Goal: Transaction & Acquisition: Register for event/course

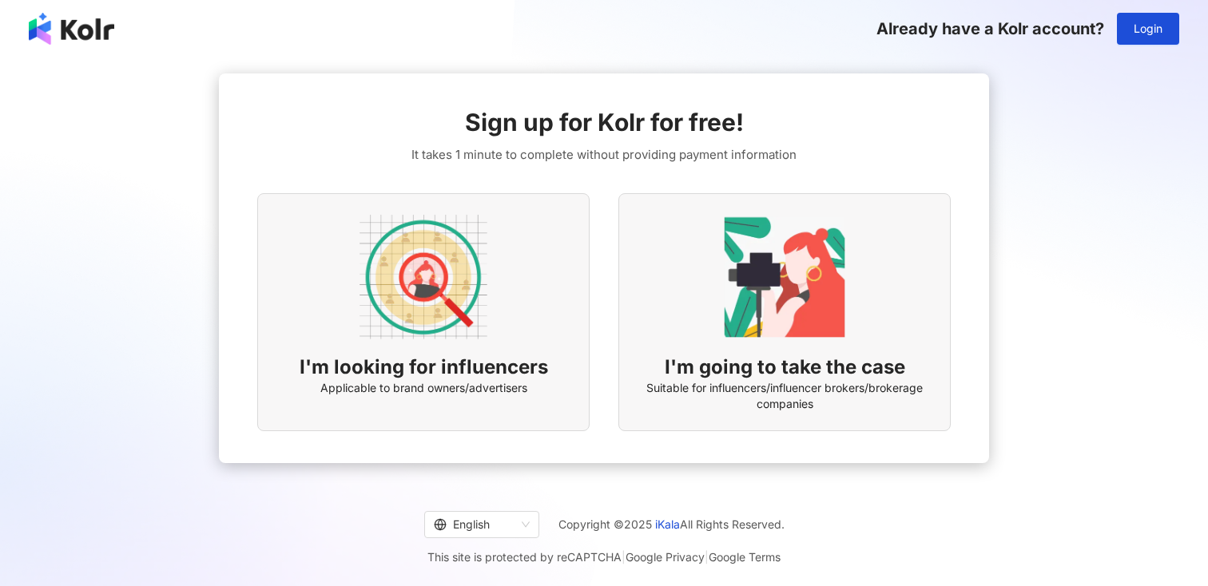
click at [518, 383] on span "Applicable to brand owners/advertisers" at bounding box center [423, 388] width 207 height 16
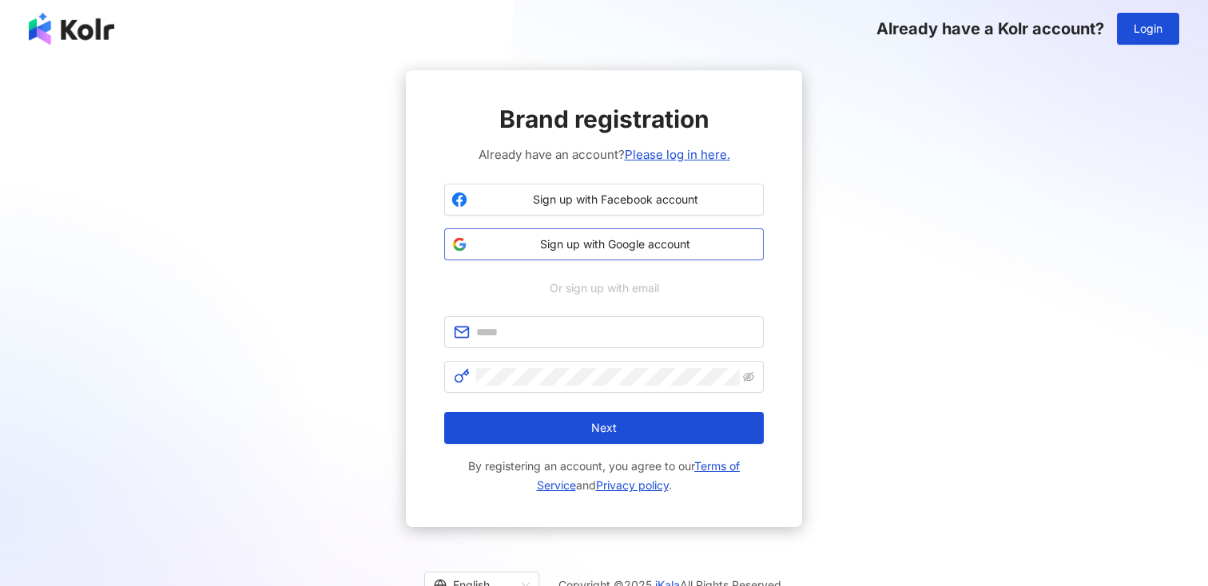
click at [551, 248] on span "Sign up with Google account" at bounding box center [615, 244] width 283 height 16
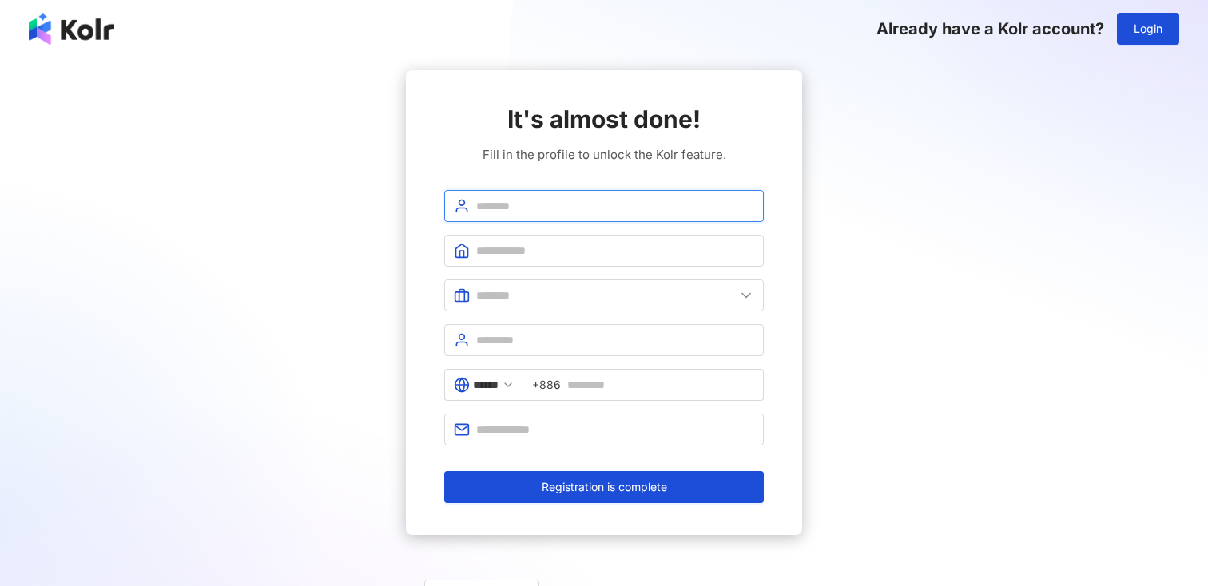
click at [554, 211] on input "text" at bounding box center [615, 206] width 278 height 18
type input "******"
type input "****"
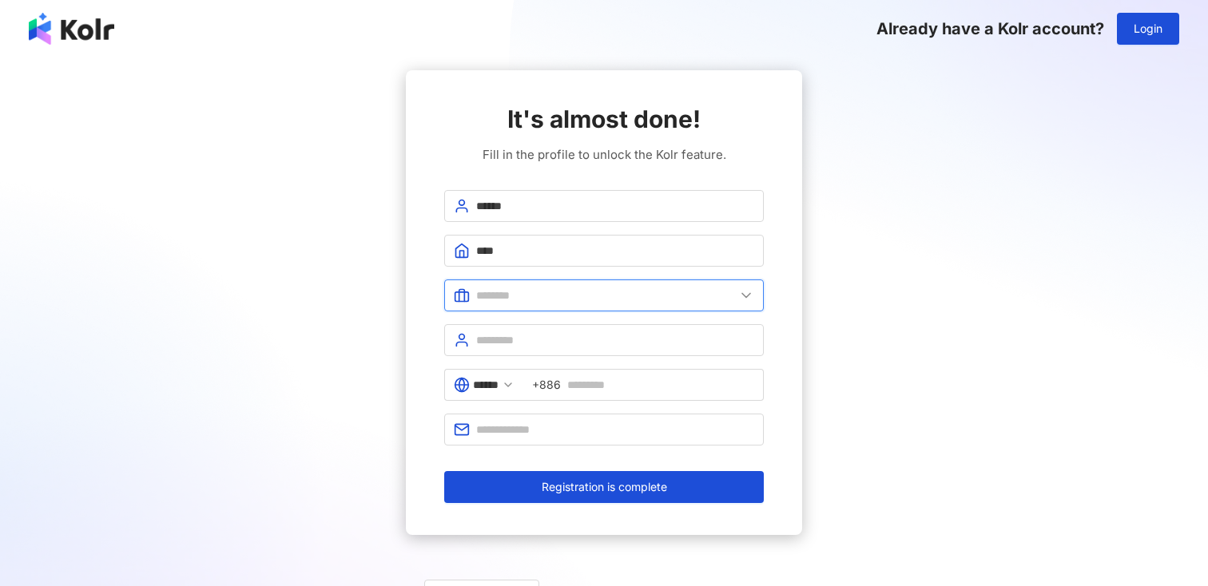
click at [536, 301] on input "text" at bounding box center [605, 296] width 259 height 18
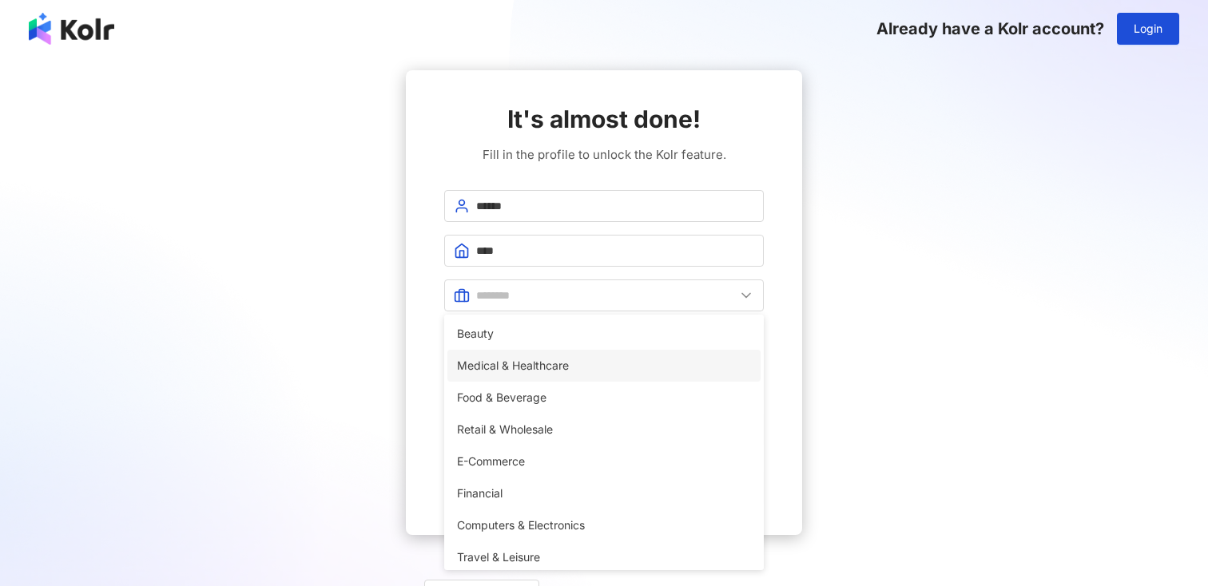
click at [524, 372] on span "Medical & Healthcare" at bounding box center [604, 366] width 294 height 18
type input "**********"
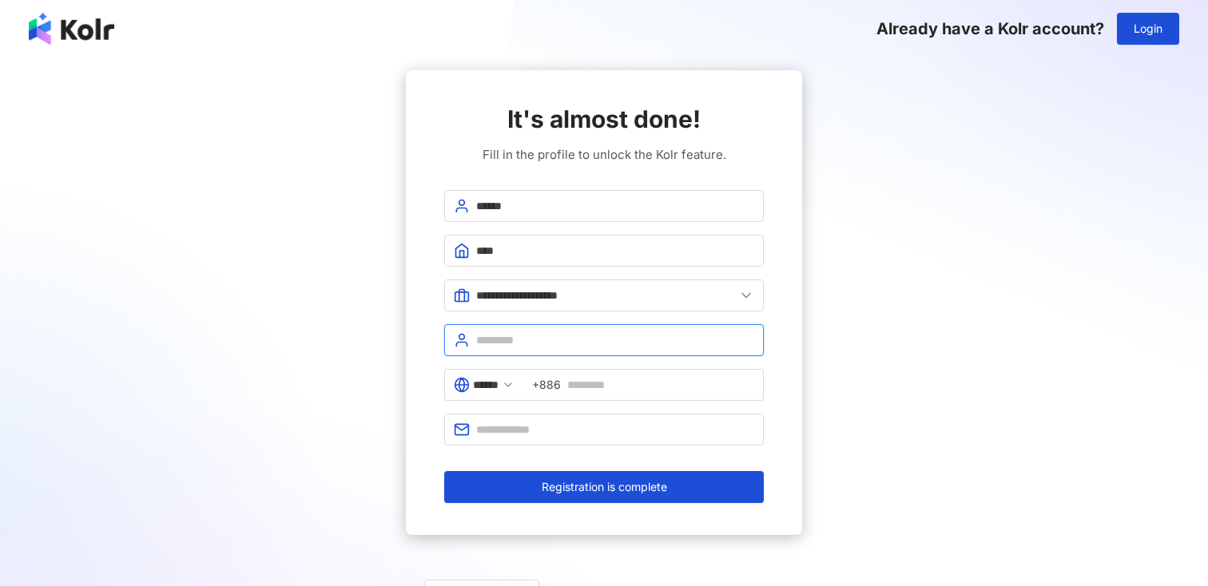
click at [528, 346] on input "text" at bounding box center [615, 341] width 278 height 18
type input "*******"
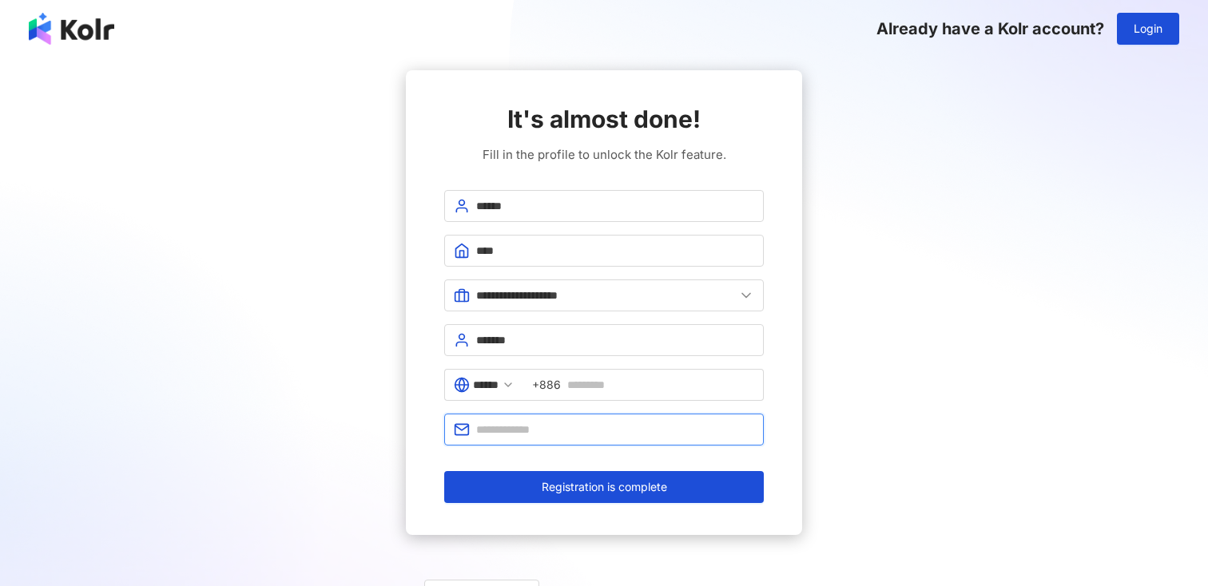
click at [582, 435] on input "text" at bounding box center [615, 430] width 278 height 18
type input "**********"
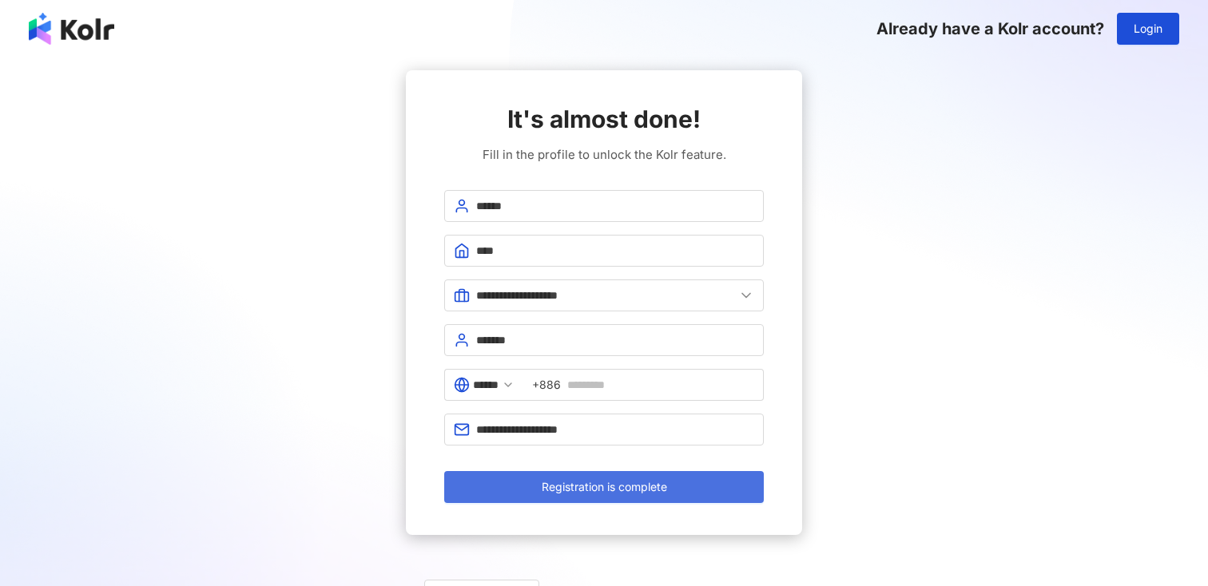
click at [583, 488] on span "Registration is complete" at bounding box center [604, 487] width 125 height 13
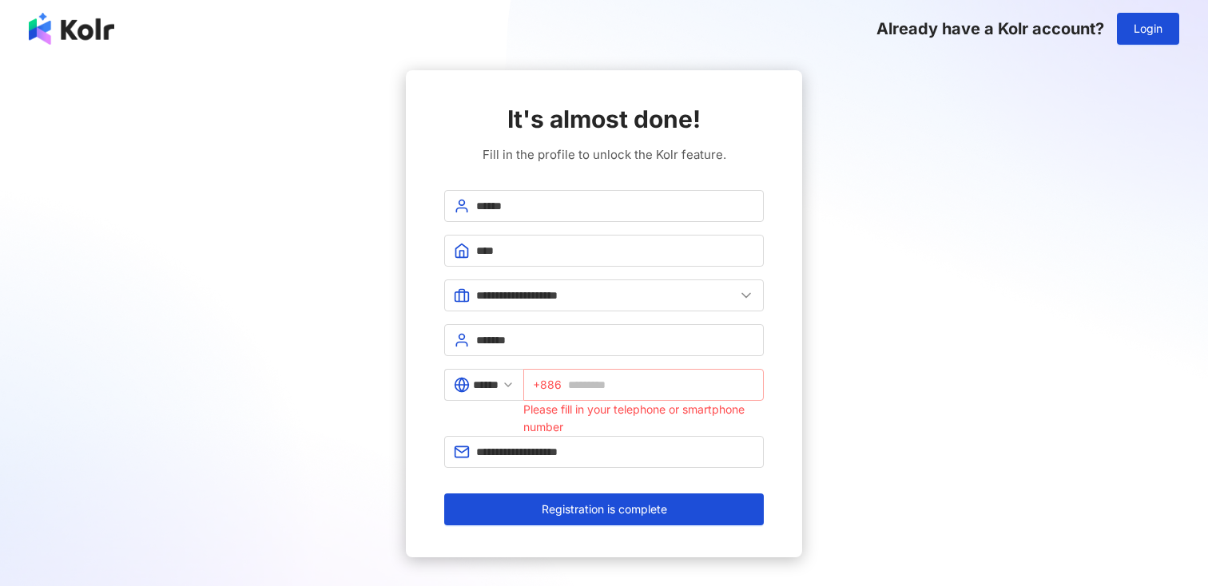
click at [562, 385] on span "+886" at bounding box center [547, 385] width 29 height 18
click at [497, 389] on input "******" at bounding box center [486, 385] width 26 height 18
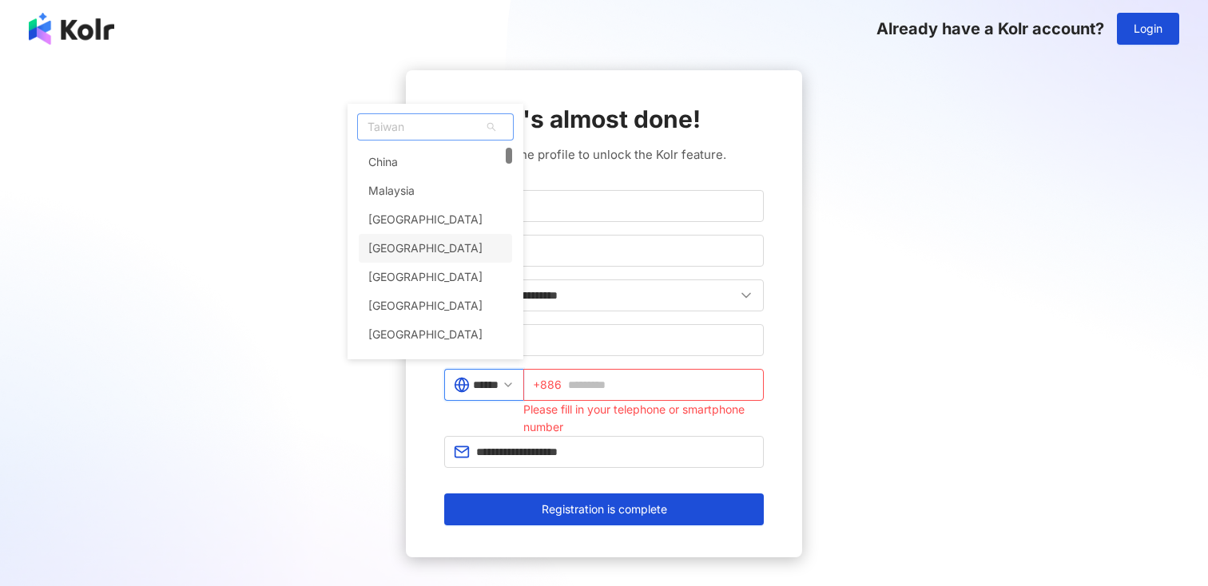
scroll to position [87, 0]
click at [445, 304] on div "[GEOGRAPHIC_DATA]" at bounding box center [435, 302] width 153 height 29
type input "**********"
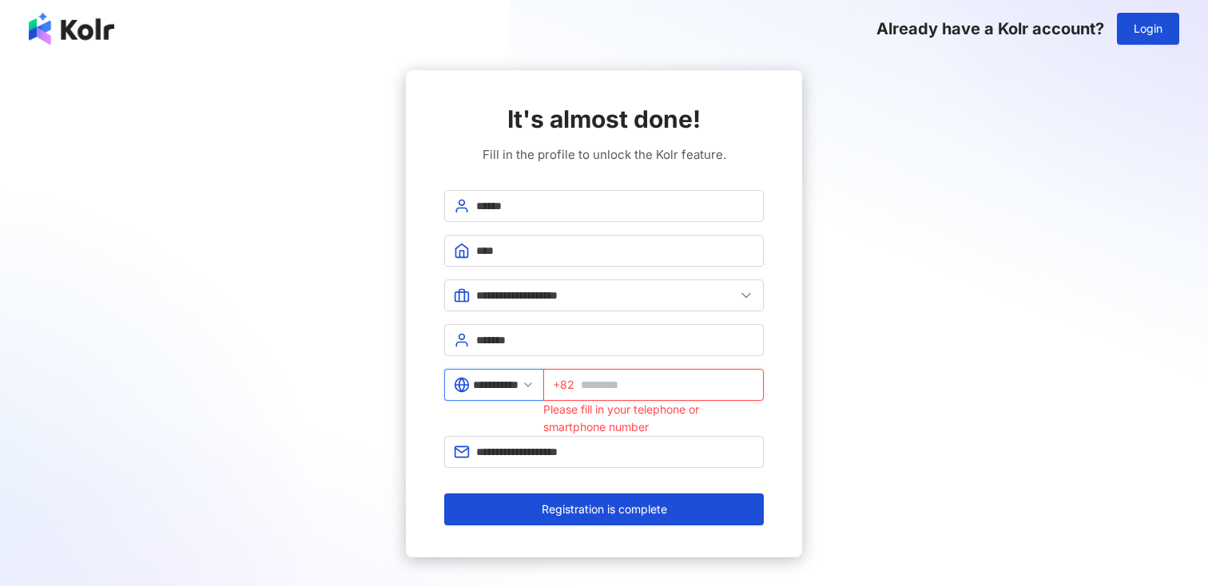
click at [658, 392] on input "text" at bounding box center [667, 385] width 173 height 18
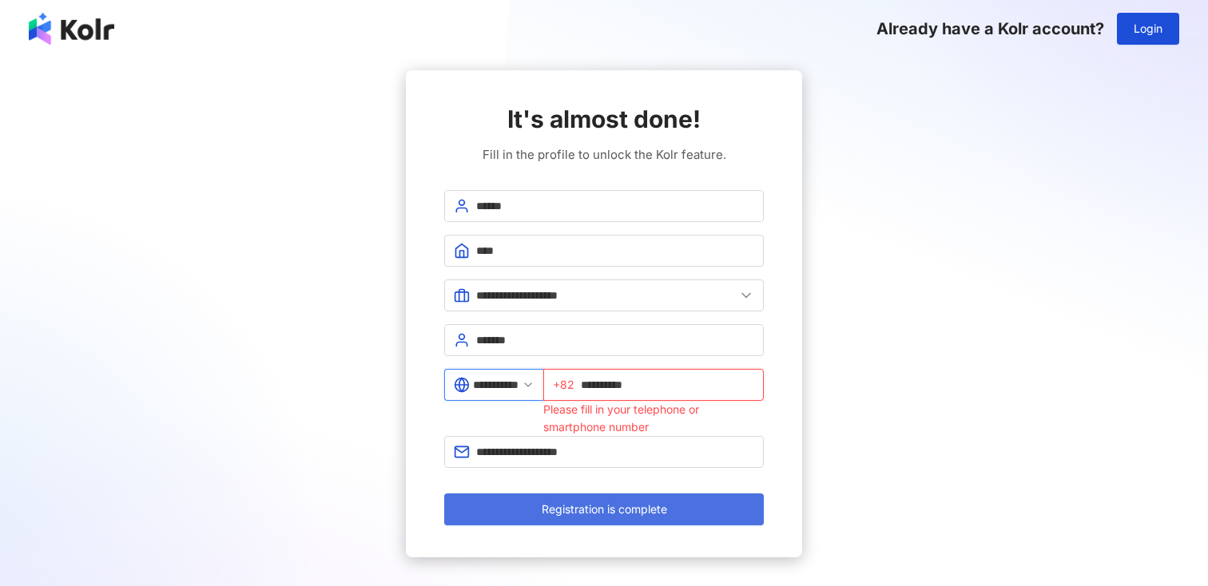
type input "**********"
click at [631, 505] on span "Registration is complete" at bounding box center [604, 509] width 125 height 13
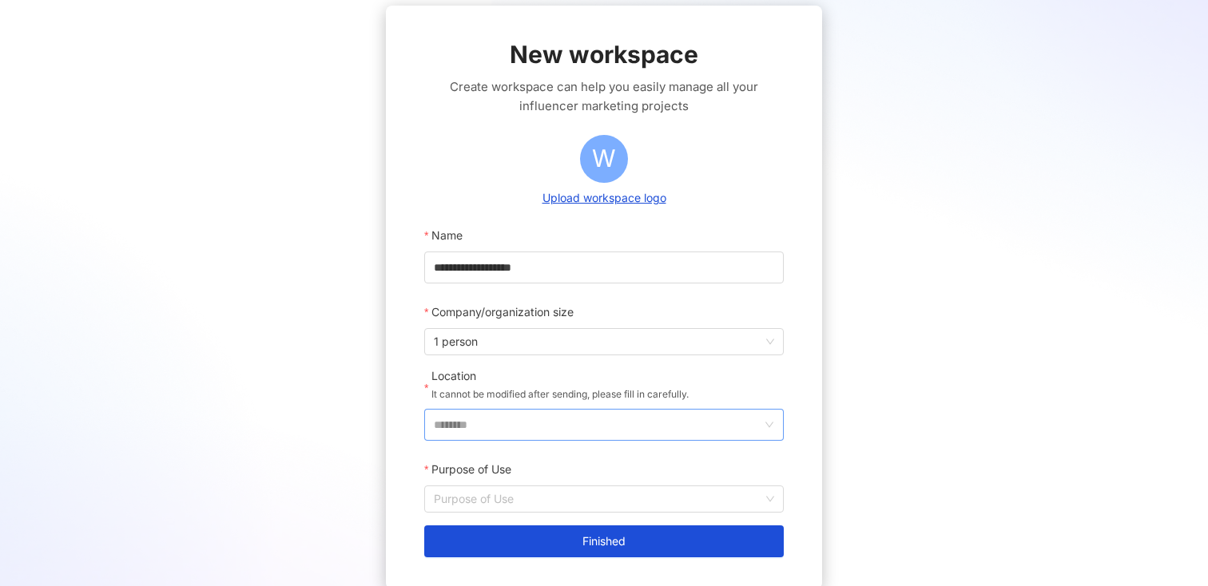
scroll to position [128, 0]
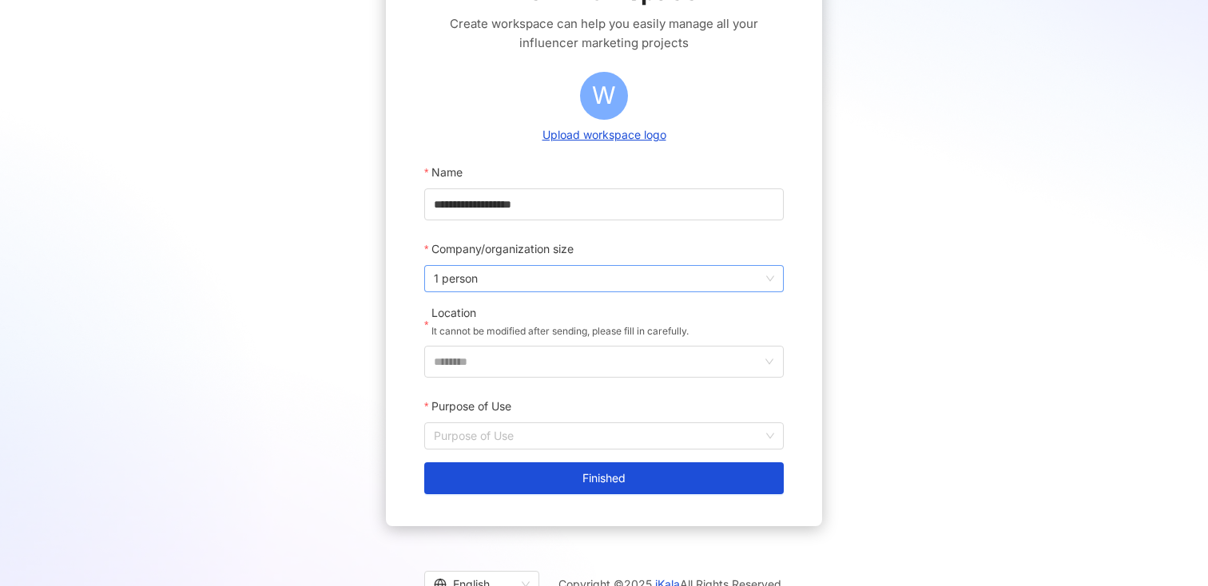
click at [590, 280] on span "1 person" at bounding box center [604, 279] width 340 height 26
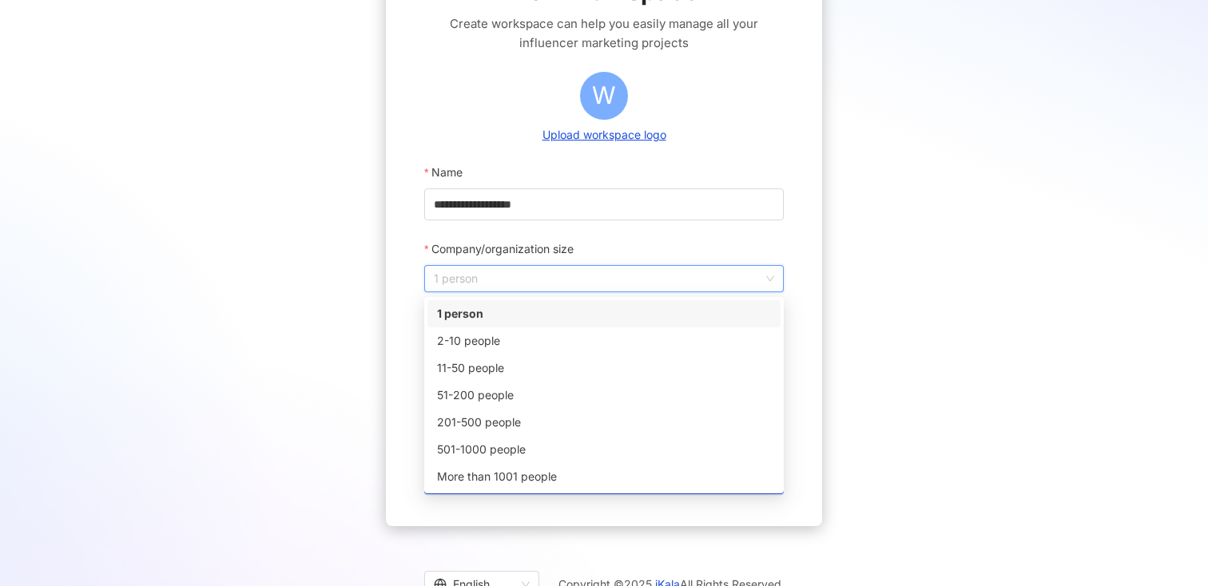
click at [590, 280] on span "1 person" at bounding box center [604, 279] width 340 height 26
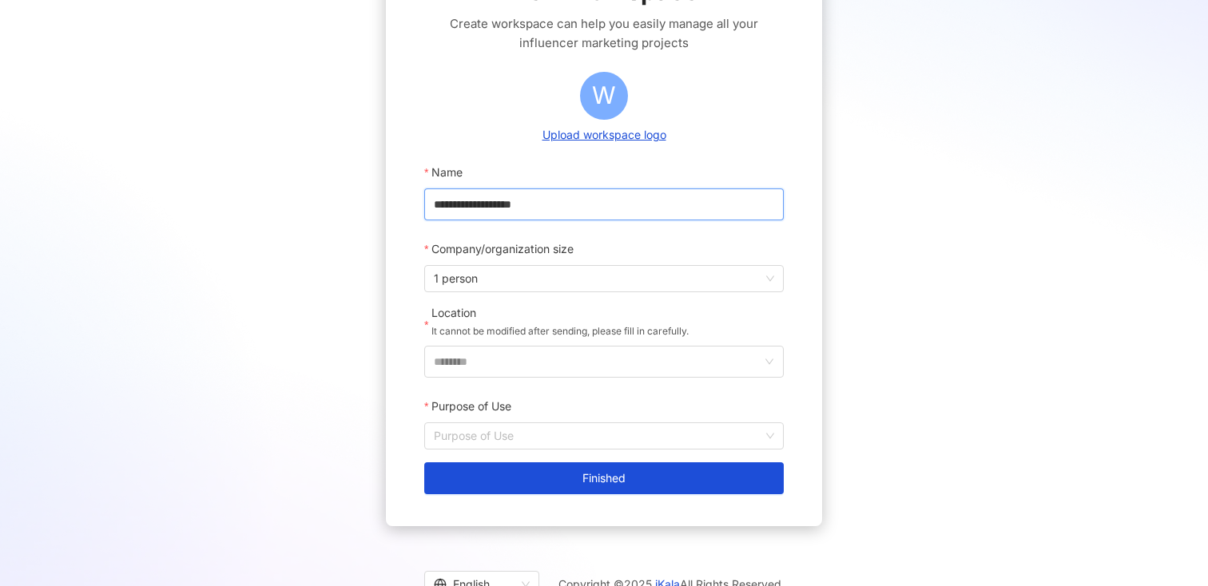
click at [590, 215] on input "**********" at bounding box center [603, 205] width 359 height 32
click at [590, 345] on div "Location It cannot be modified after sending, please fill in carefully." at bounding box center [559, 325] width 257 height 41
click at [587, 364] on input "********" at bounding box center [598, 362] width 328 height 30
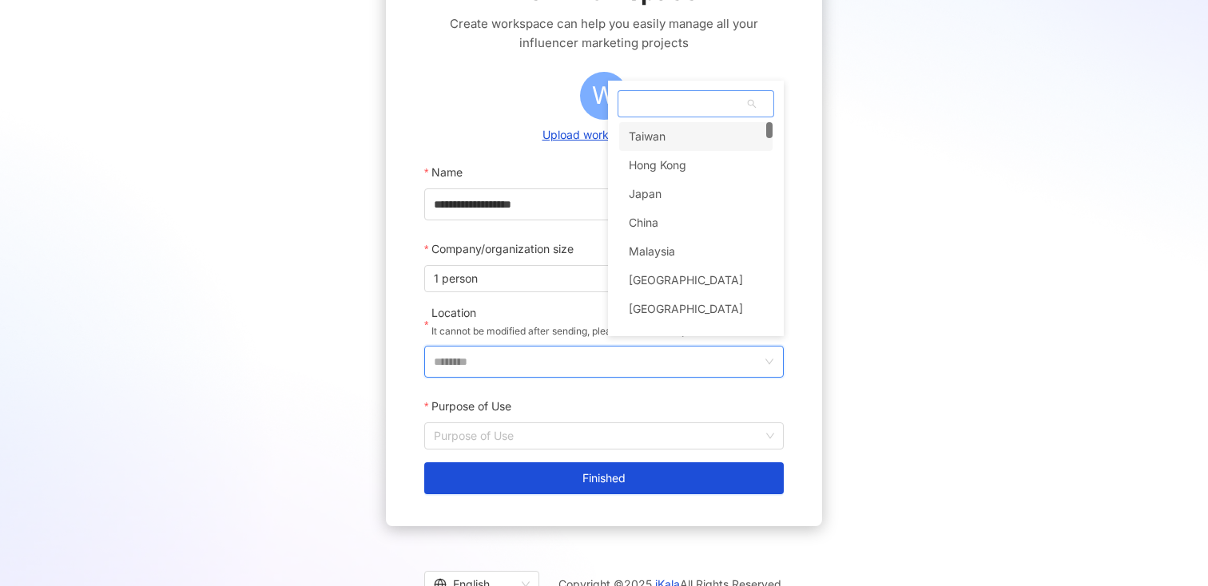
click at [657, 106] on span at bounding box center [695, 104] width 155 height 26
type input "*"
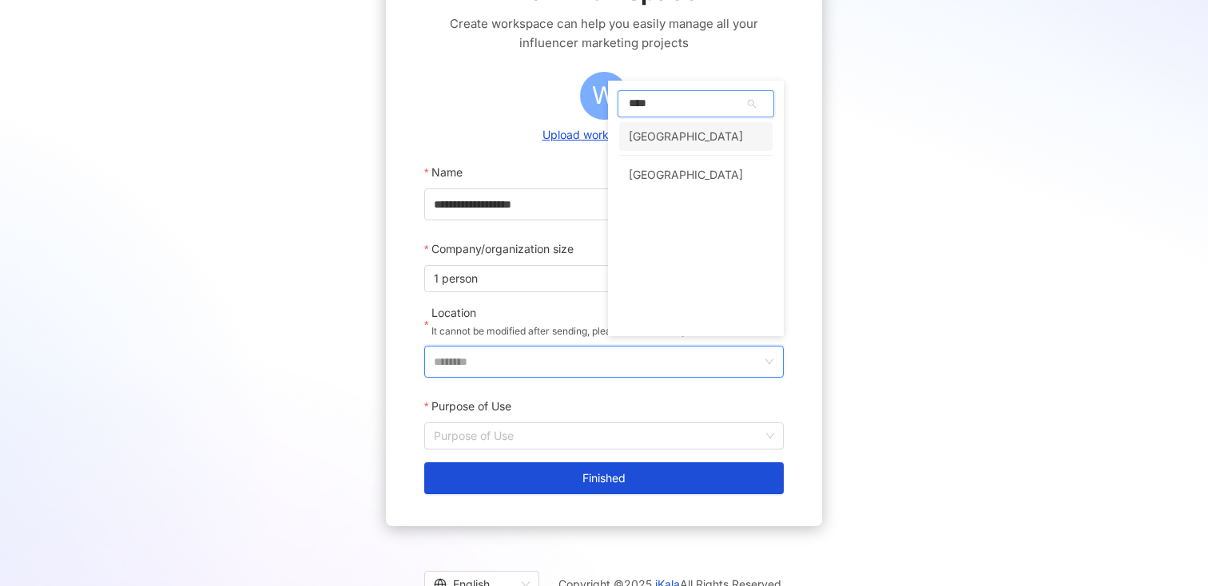
type input "*****"
click at [656, 138] on div "[GEOGRAPHIC_DATA]" at bounding box center [686, 136] width 114 height 29
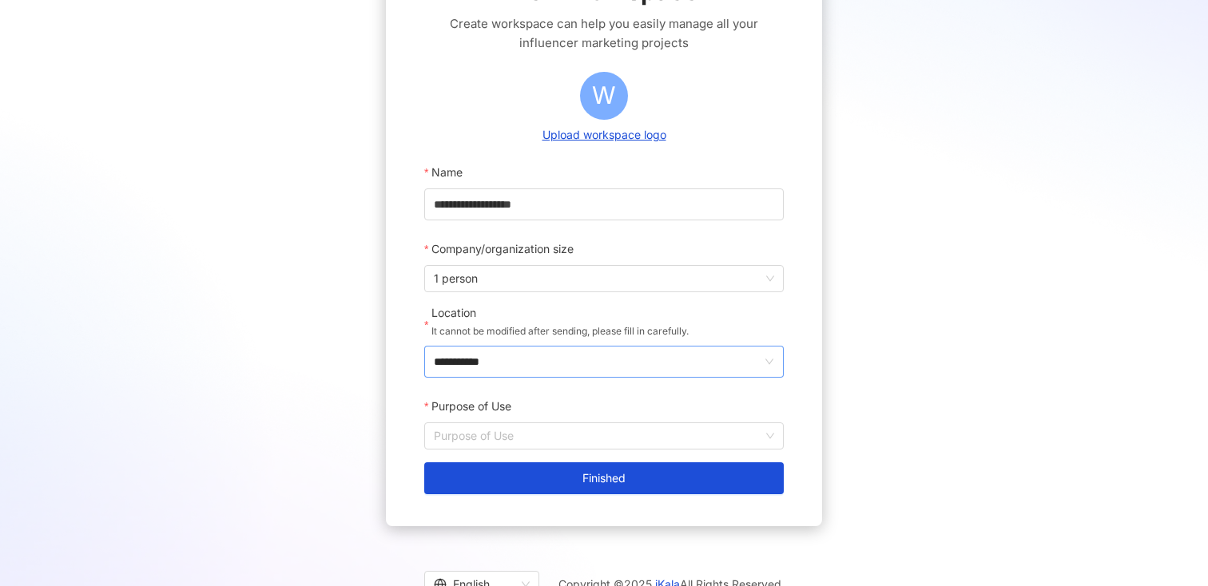
click at [573, 347] on span "**********" at bounding box center [603, 362] width 359 height 32
click at [576, 363] on input "**********" at bounding box center [598, 362] width 328 height 30
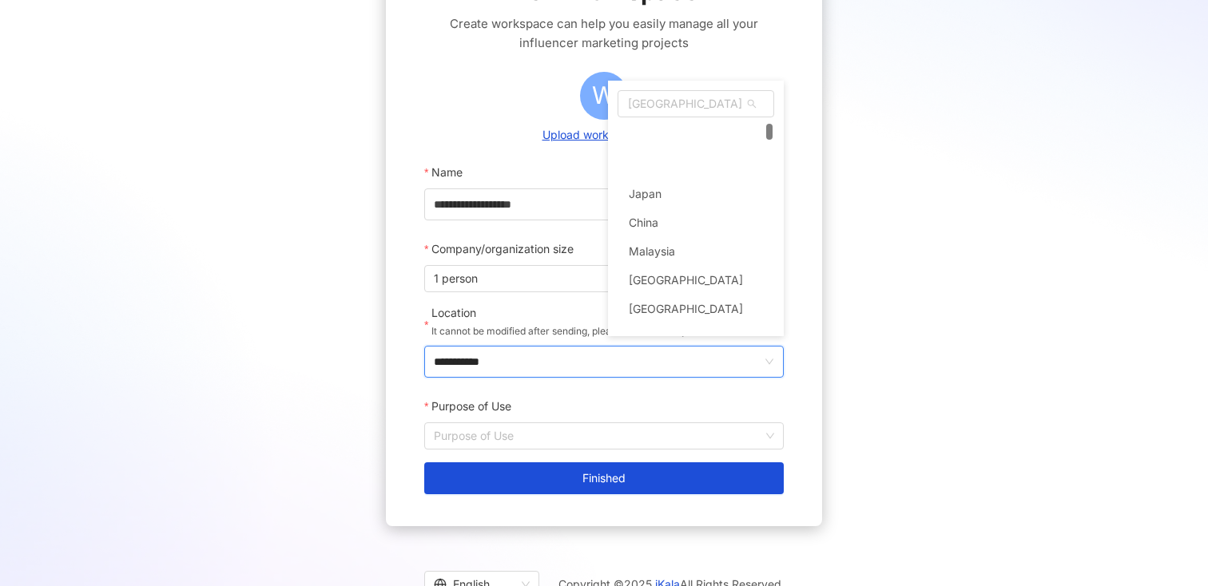
scroll to position [59, 0]
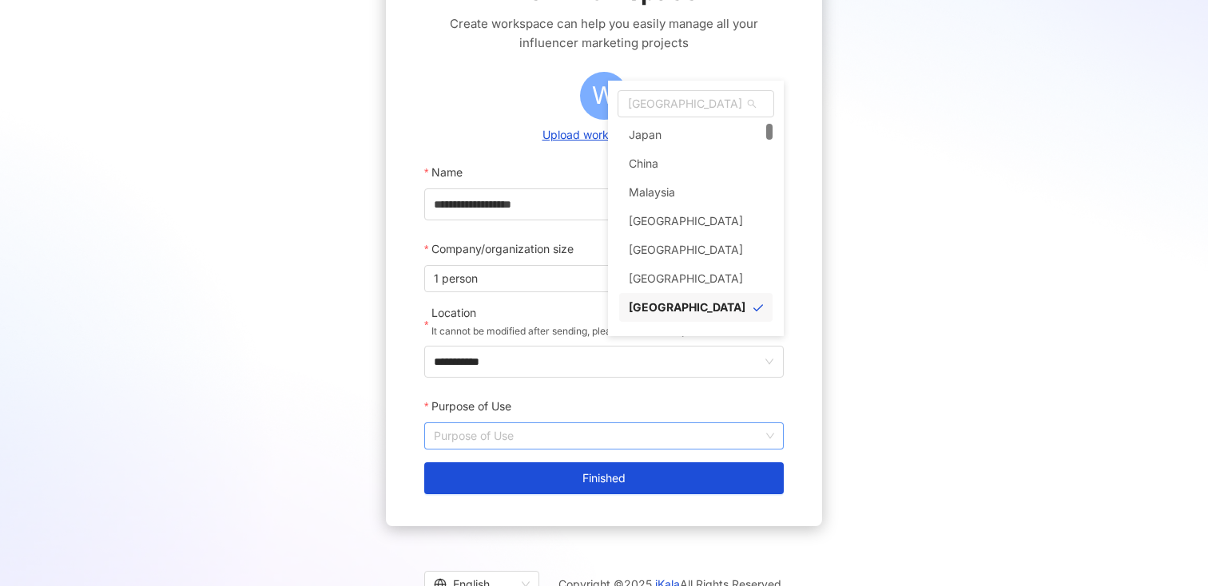
click at [546, 432] on input "Purpose of Use" at bounding box center [604, 436] width 340 height 26
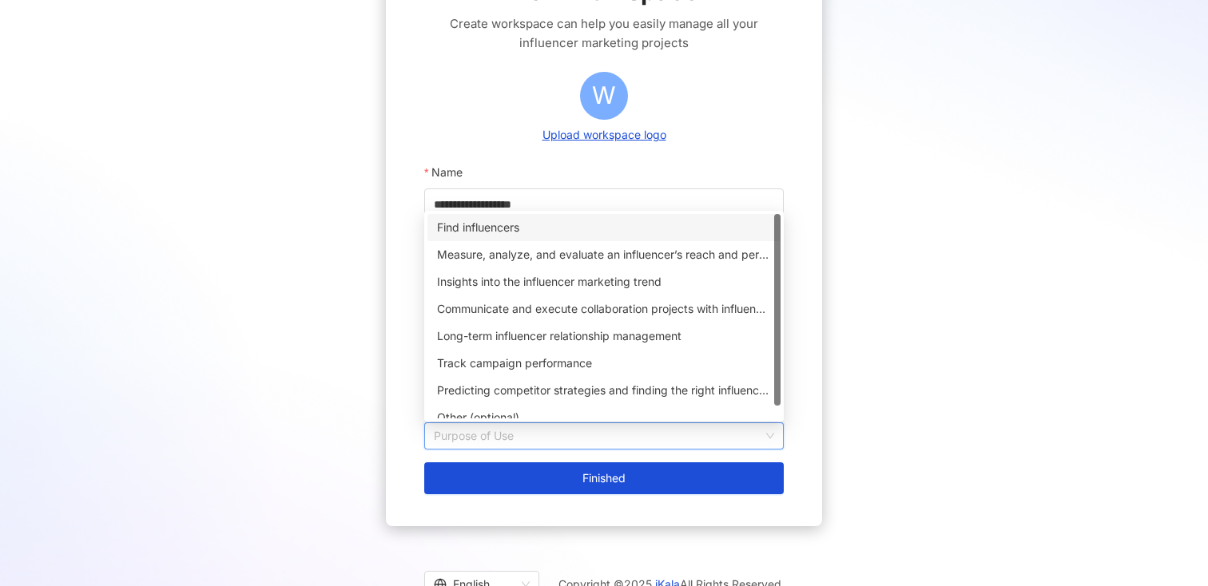
click at [554, 233] on div "Find influencers" at bounding box center [604, 228] width 334 height 18
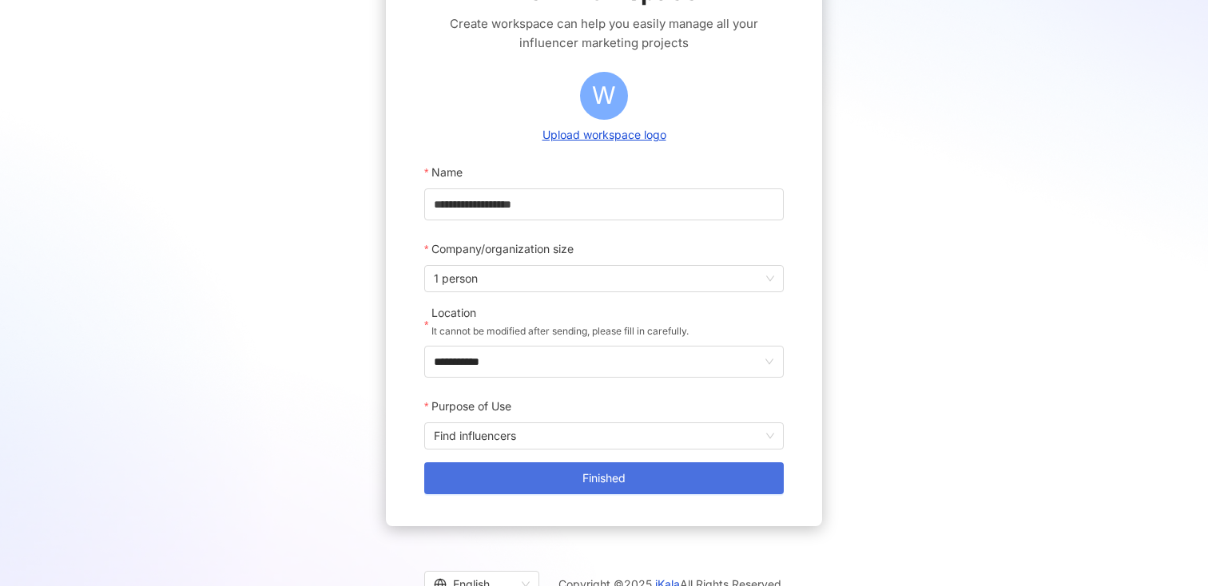
click at [567, 494] on button "Finished" at bounding box center [603, 479] width 359 height 32
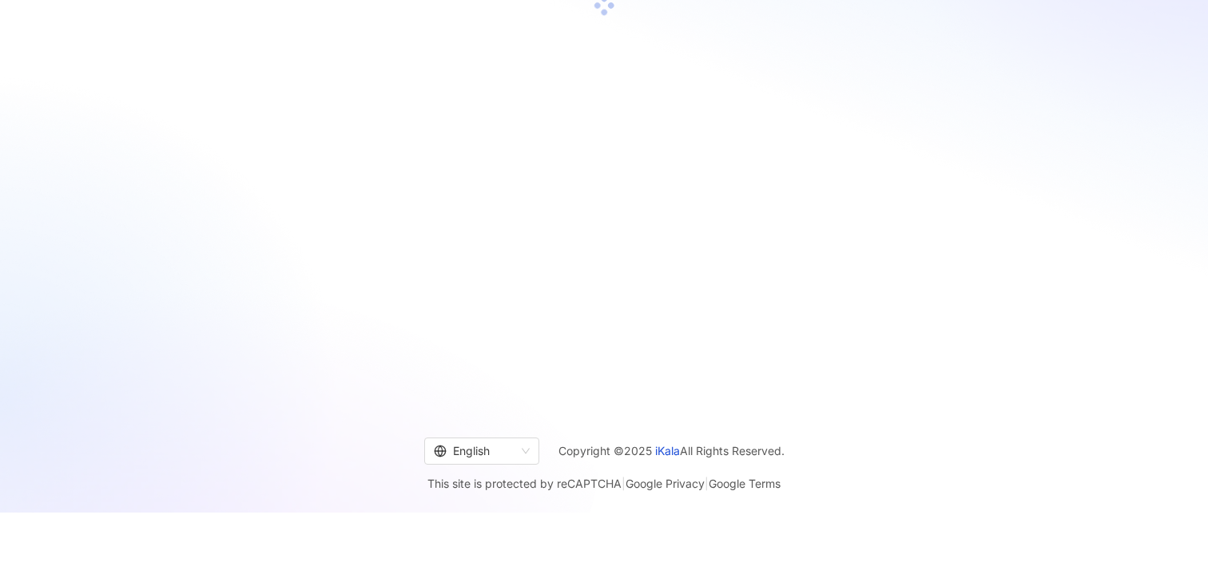
scroll to position [73, 0]
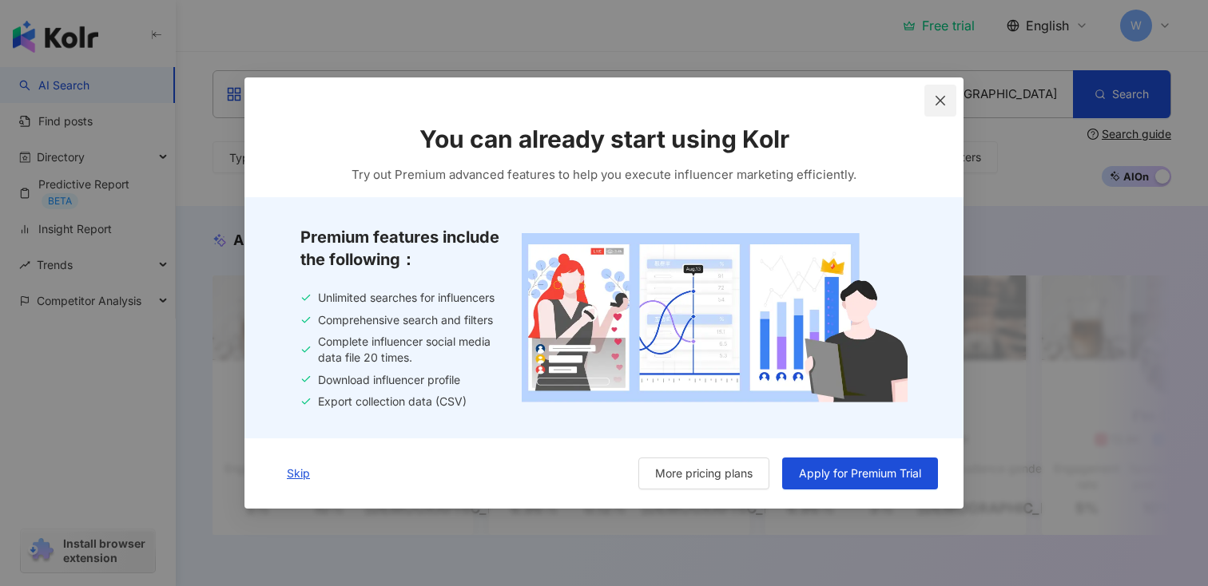
click at [943, 96] on icon "close" at bounding box center [940, 101] width 10 height 10
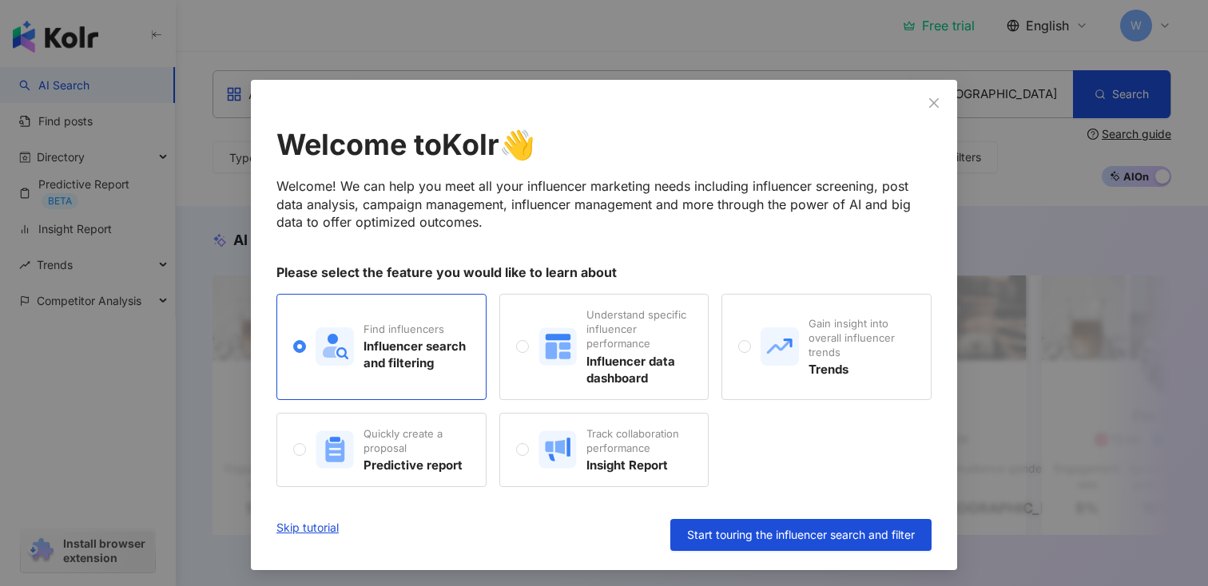
scroll to position [3, 0]
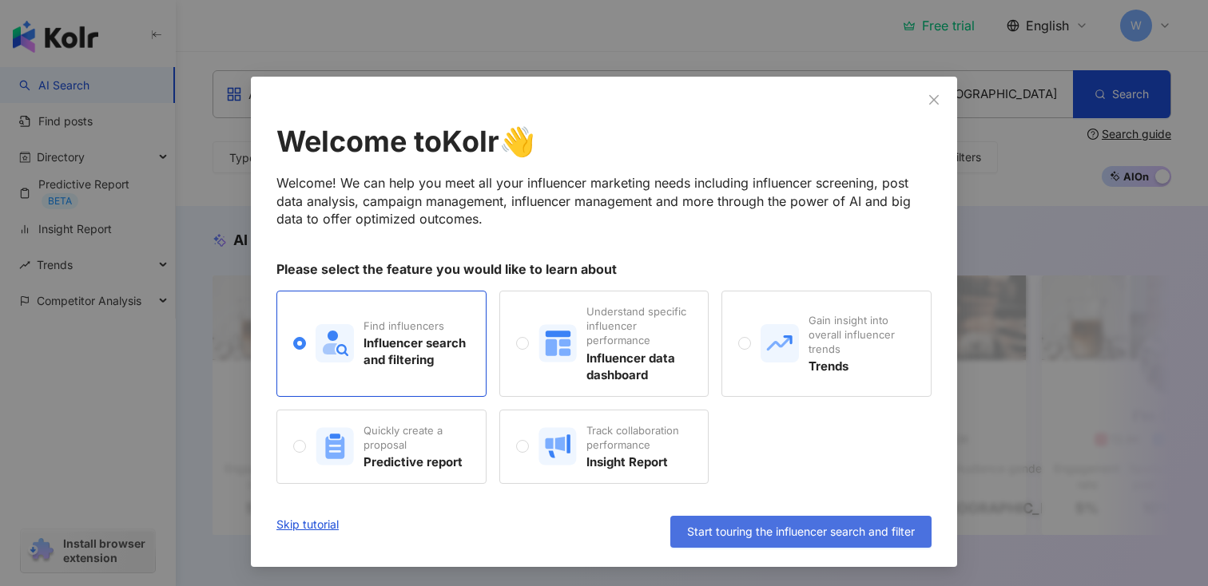
click at [761, 546] on button "Start touring the influencer search and filter" at bounding box center [800, 532] width 261 height 32
click at [764, 526] on span "Start touring the influencer search and filter" at bounding box center [801, 532] width 228 height 13
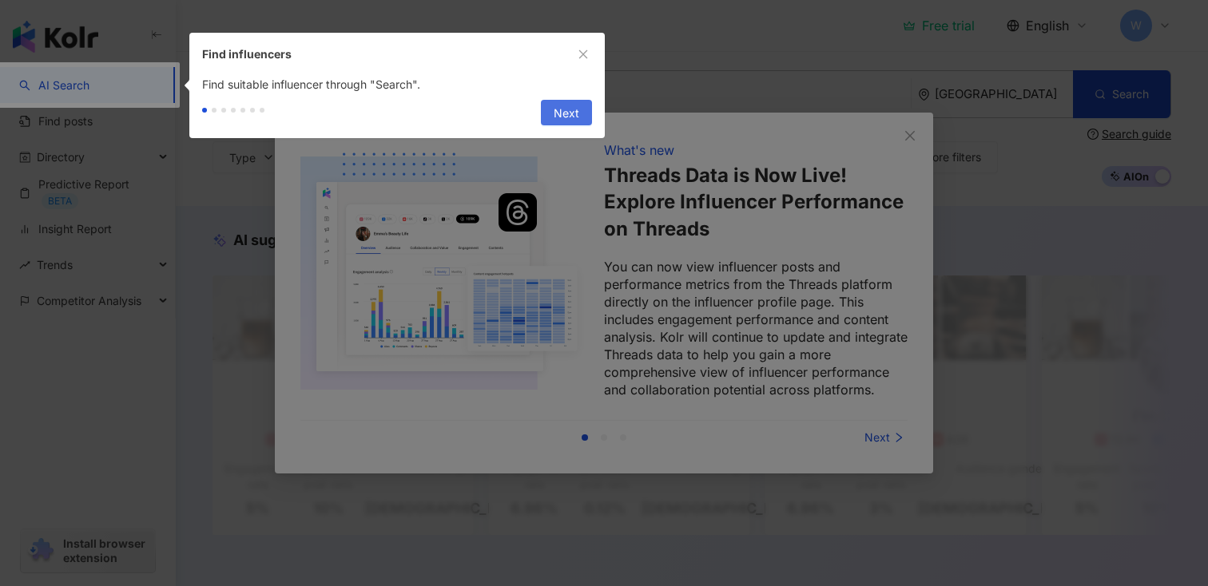
click at [580, 102] on button "Next" at bounding box center [566, 113] width 51 height 26
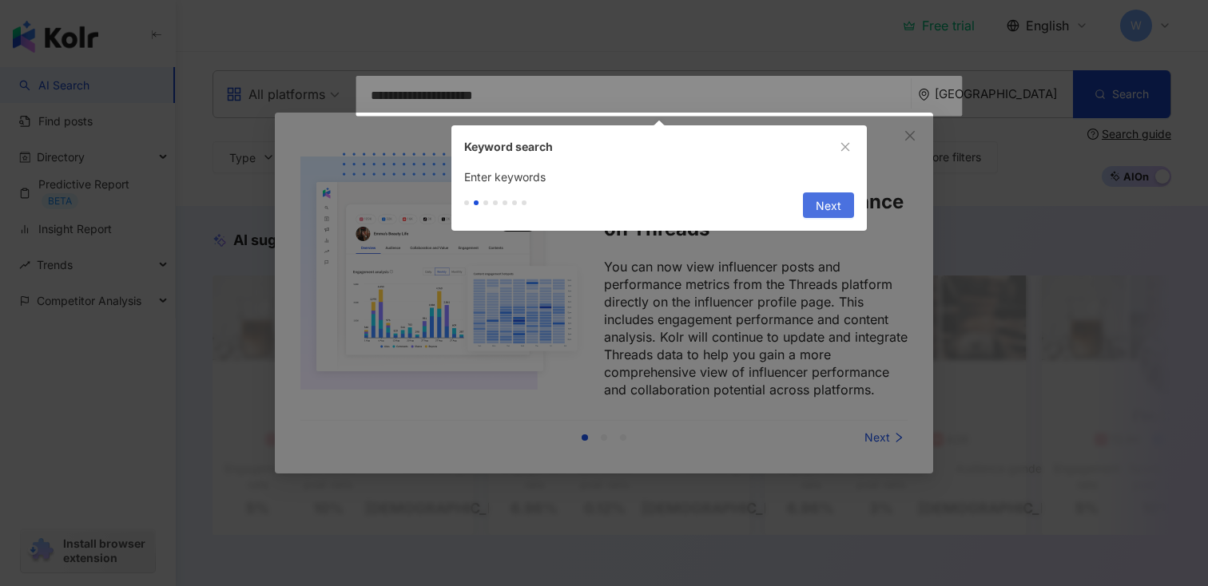
type input "**********"
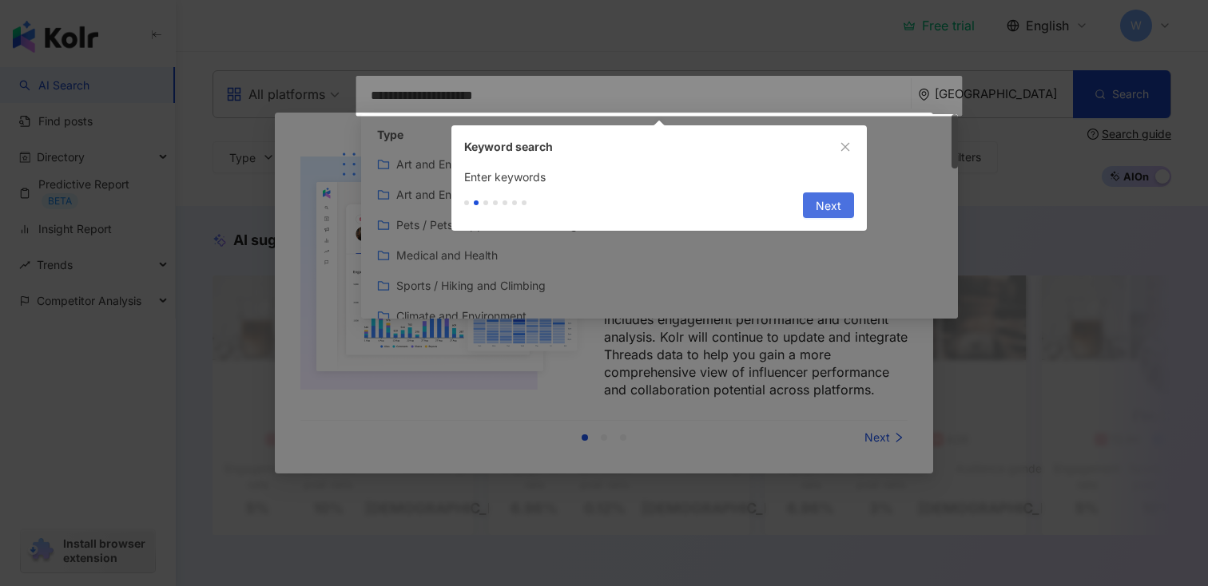
click at [821, 208] on span "Next" at bounding box center [829, 206] width 26 height 26
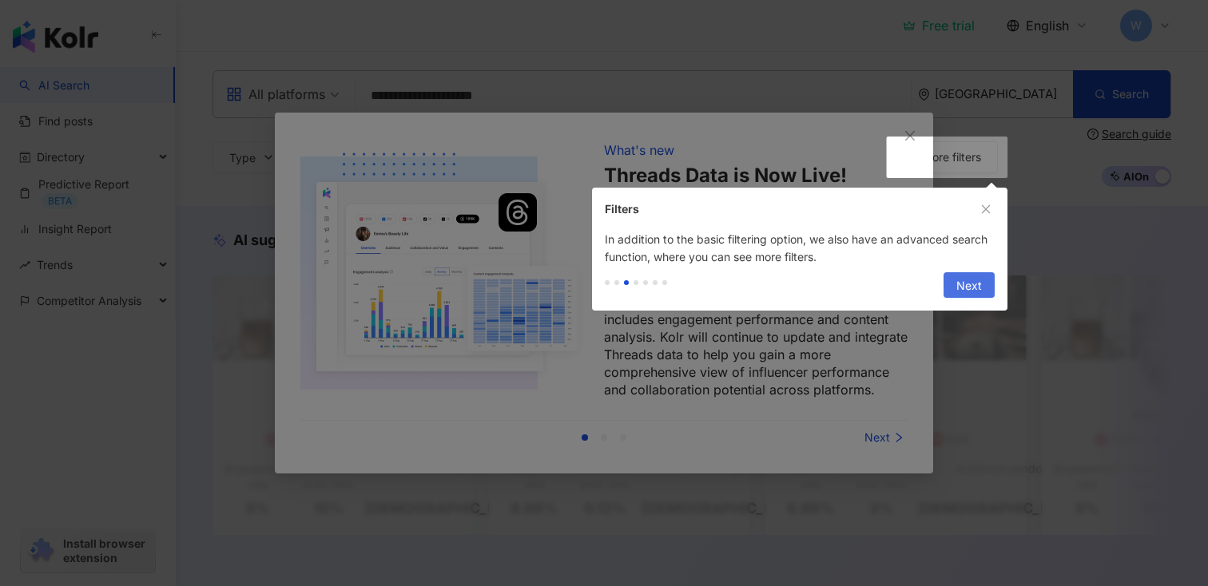
click at [968, 275] on span "Next" at bounding box center [969, 286] width 26 height 26
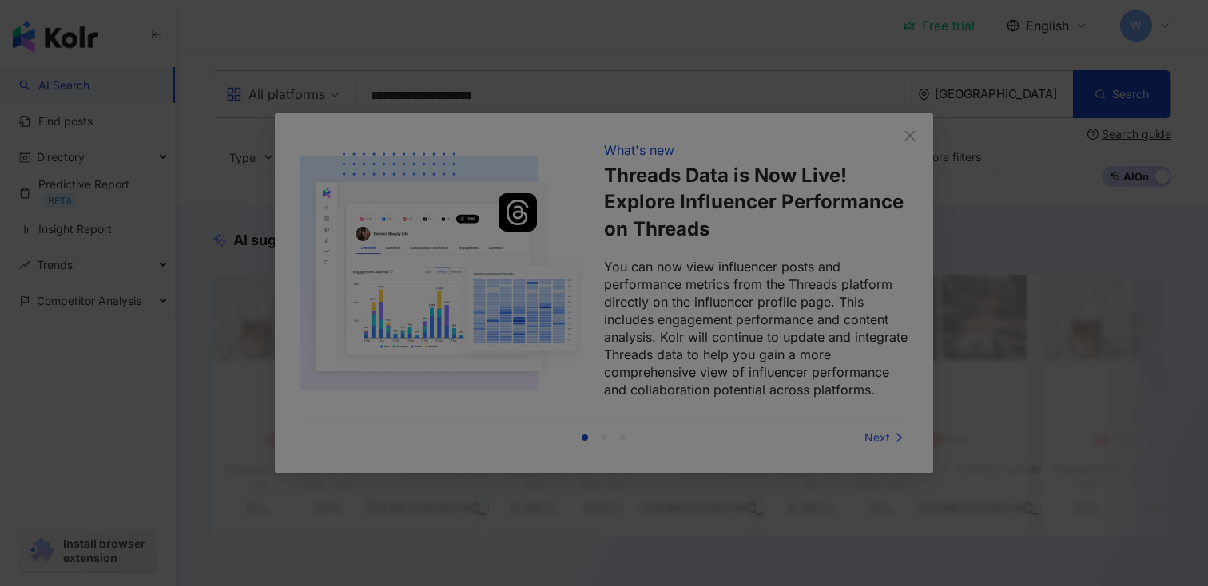
click at [880, 366] on div at bounding box center [604, 293] width 1208 height 586
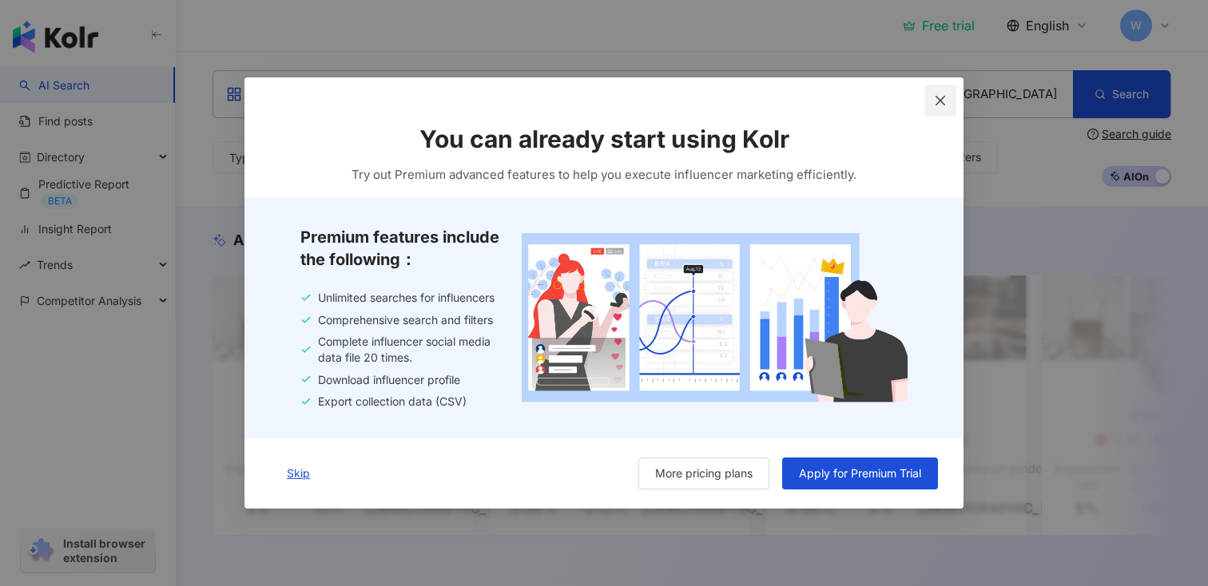
click at [946, 100] on icon "close" at bounding box center [940, 100] width 13 height 13
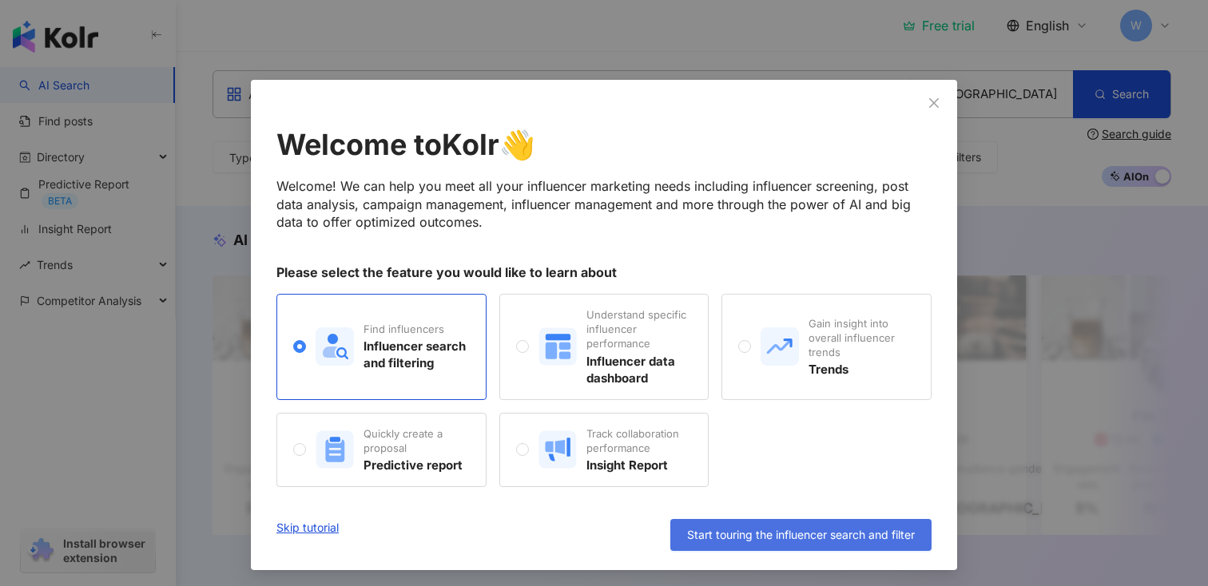
click at [858, 530] on span "Start touring the influencer search and filter" at bounding box center [801, 535] width 228 height 13
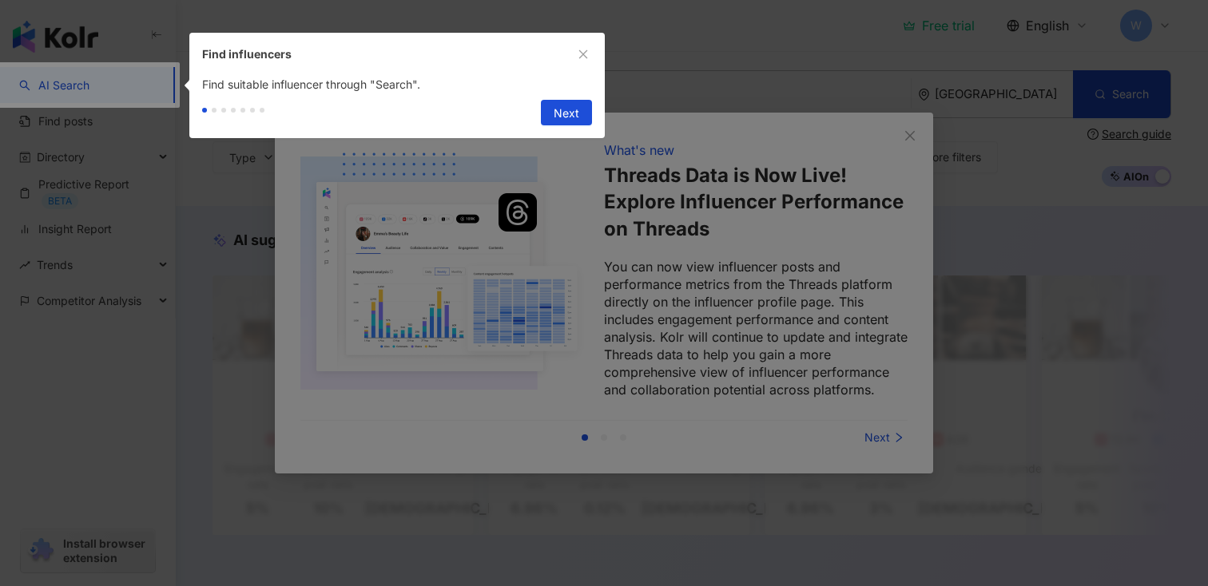
click at [563, 98] on div "Next" at bounding box center [396, 115] width 415 height 45
click at [563, 109] on span "Next" at bounding box center [567, 114] width 26 height 26
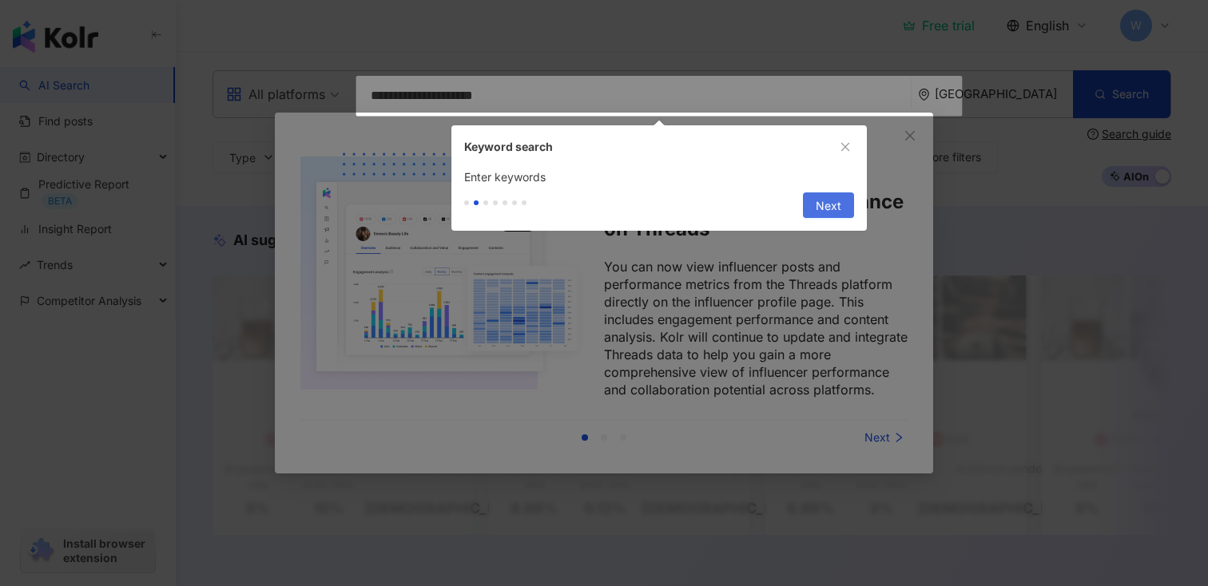
type input "**********"
click at [820, 197] on span "Next" at bounding box center [829, 206] width 26 height 26
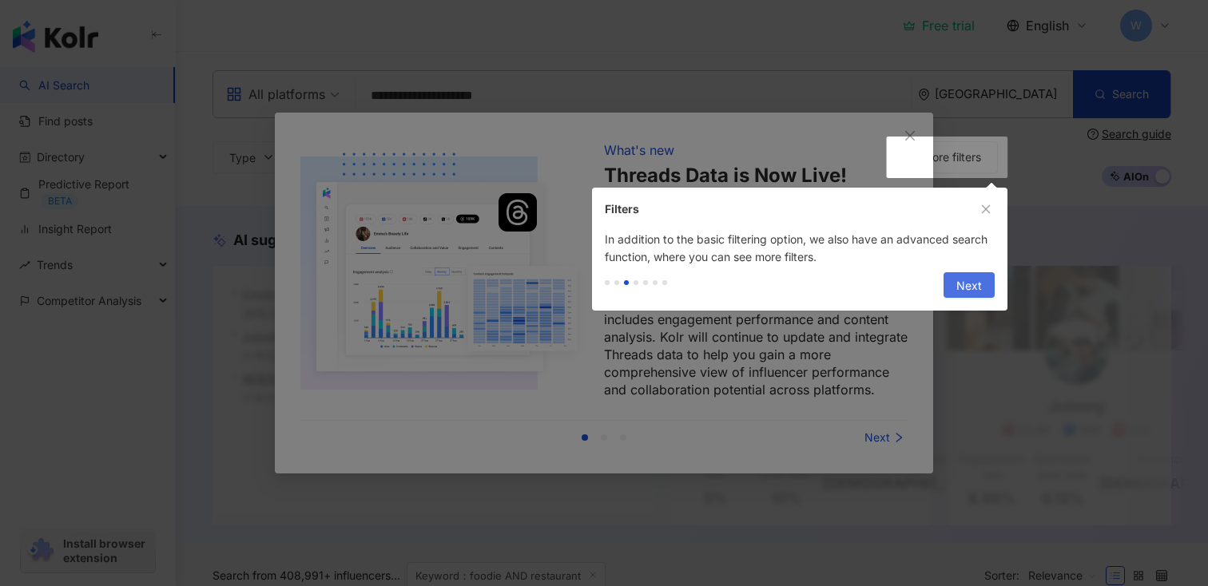
click at [976, 276] on span "Next" at bounding box center [969, 286] width 26 height 26
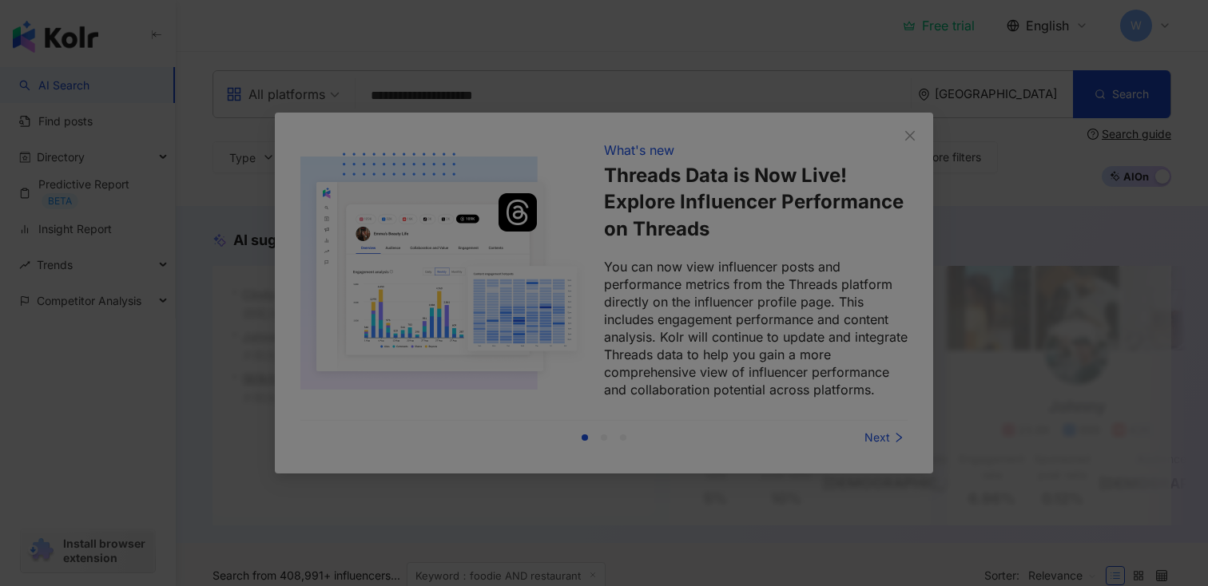
click at [901, 154] on div at bounding box center [604, 293] width 1208 height 586
click at [917, 131] on div at bounding box center [604, 293] width 1208 height 586
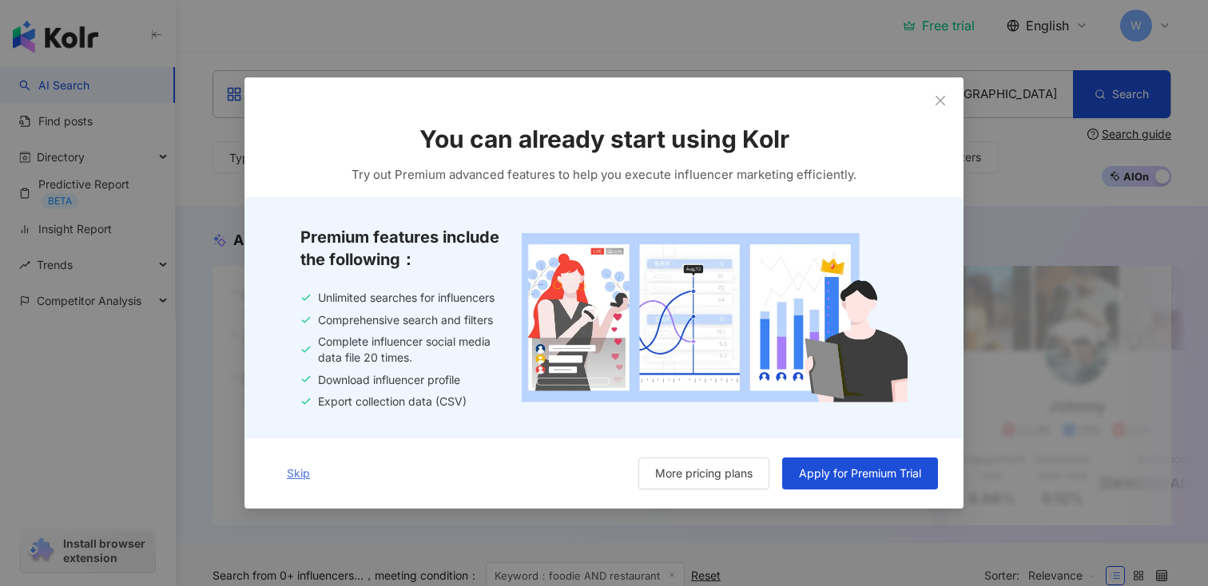
click at [287, 467] on span "Skip" at bounding box center [298, 473] width 23 height 13
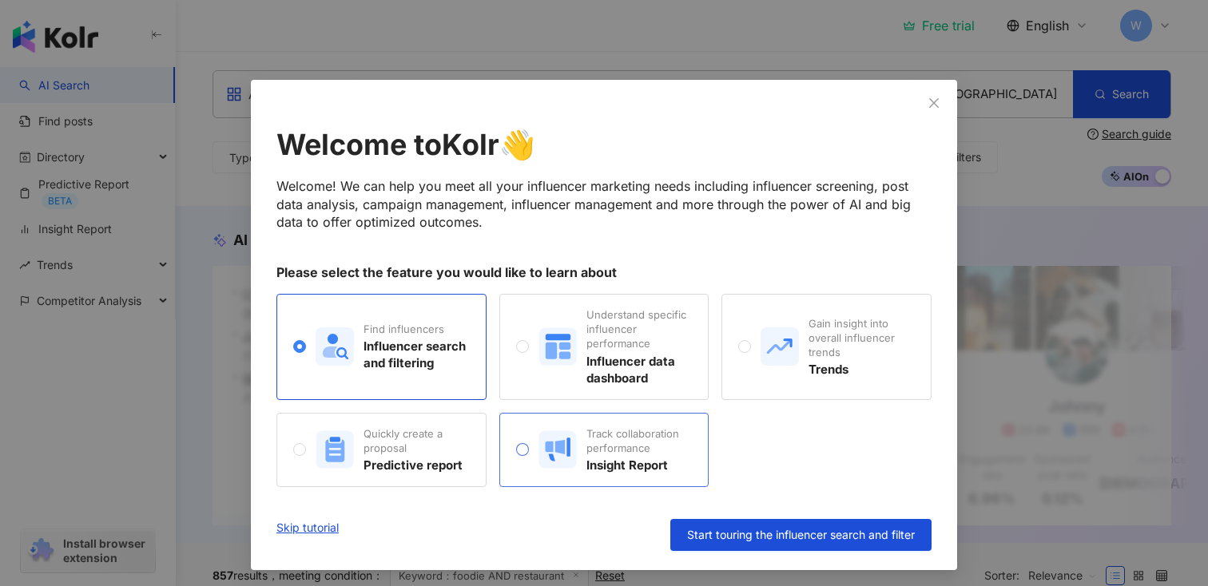
click at [590, 444] on div "Track collaboration performance" at bounding box center [638, 441] width 105 height 29
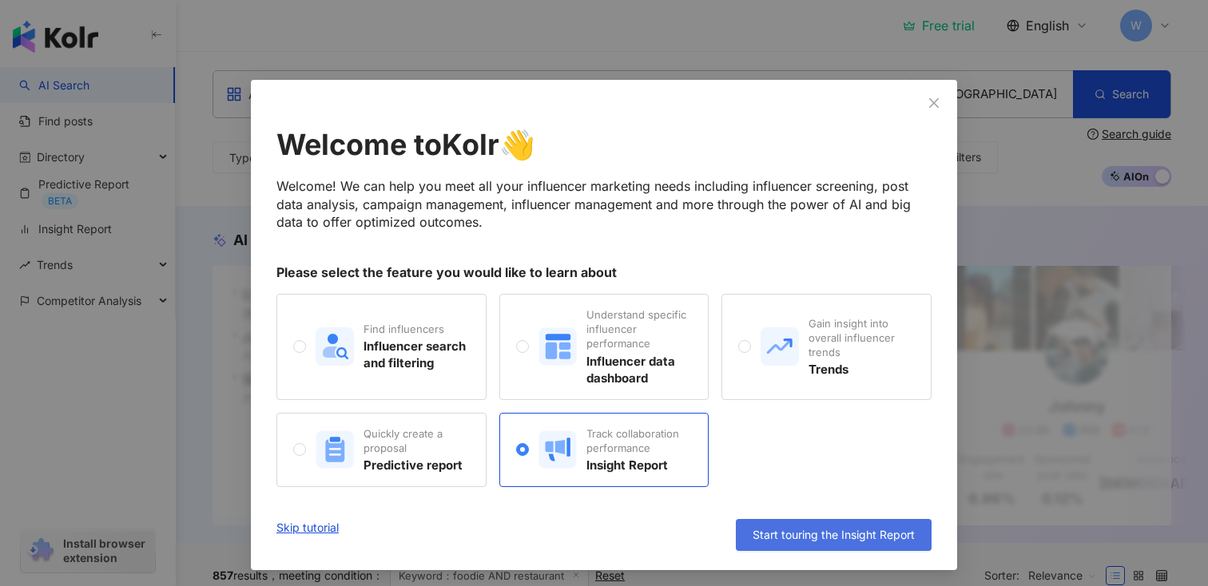
click at [772, 529] on span "Start touring the Insight Report" at bounding box center [834, 535] width 162 height 13
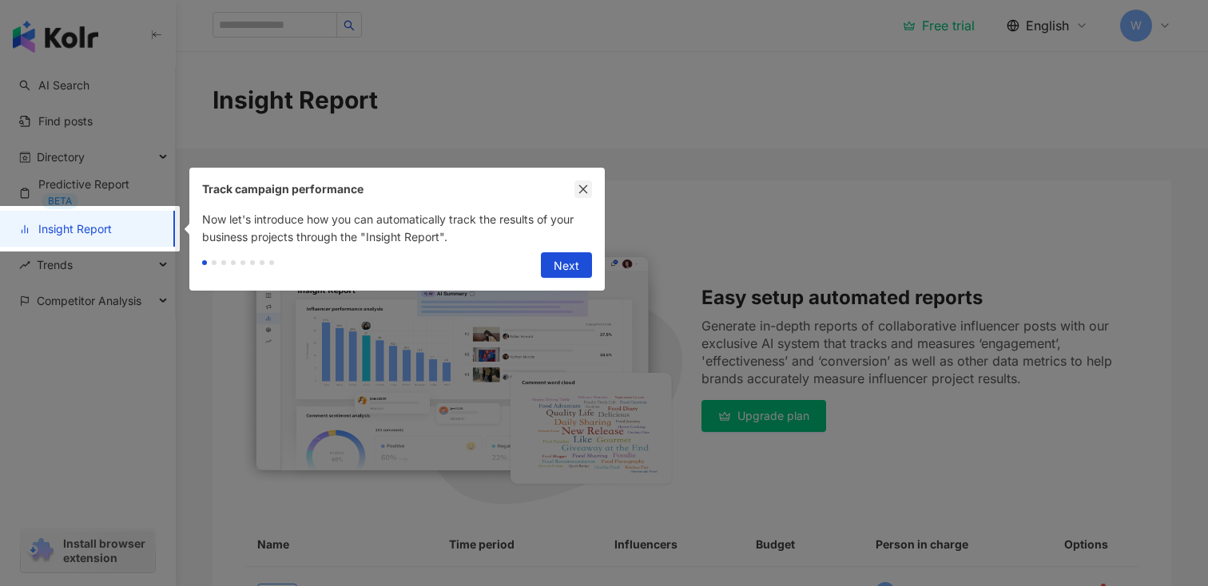
click at [577, 189] on button "button" at bounding box center [583, 190] width 18 height 18
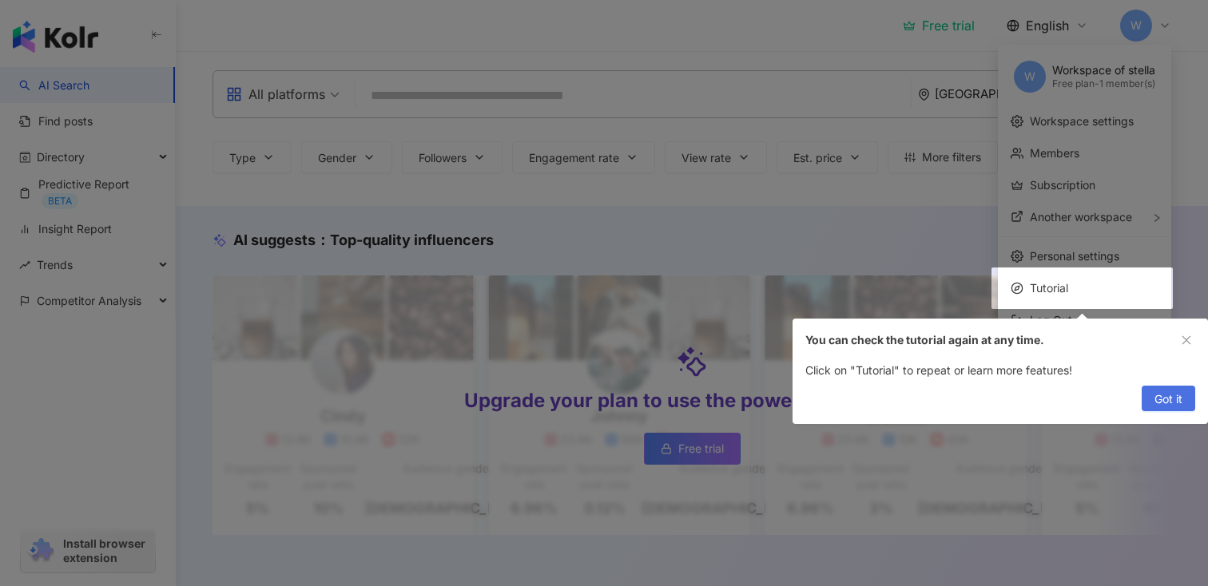
click at [1170, 402] on span "Got it" at bounding box center [1168, 400] width 28 height 26
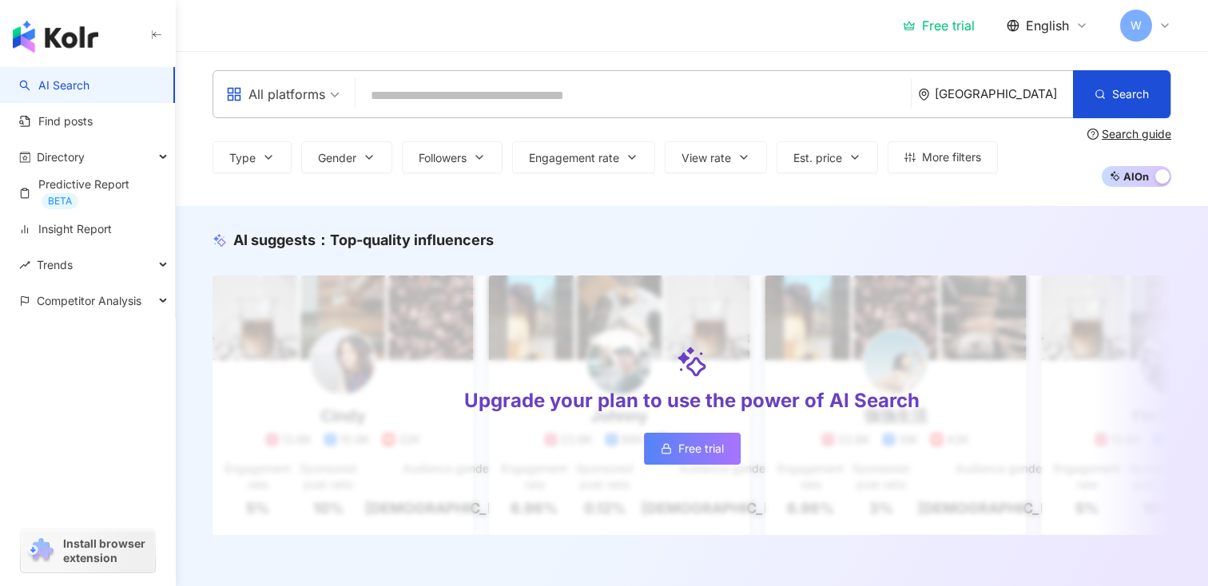
click at [1129, 32] on span "W" at bounding box center [1136, 26] width 32 height 32
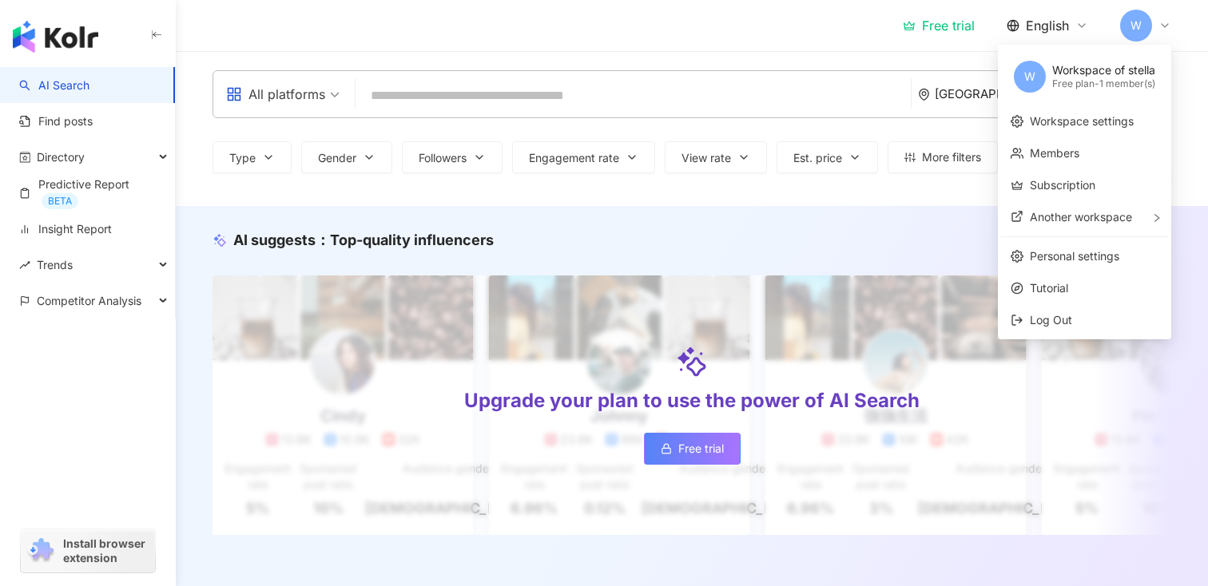
click at [888, 228] on div "AI suggests ： Top-quality influencers Upgrade your plan to use the power of AI …" at bounding box center [692, 399] width 1032 height 387
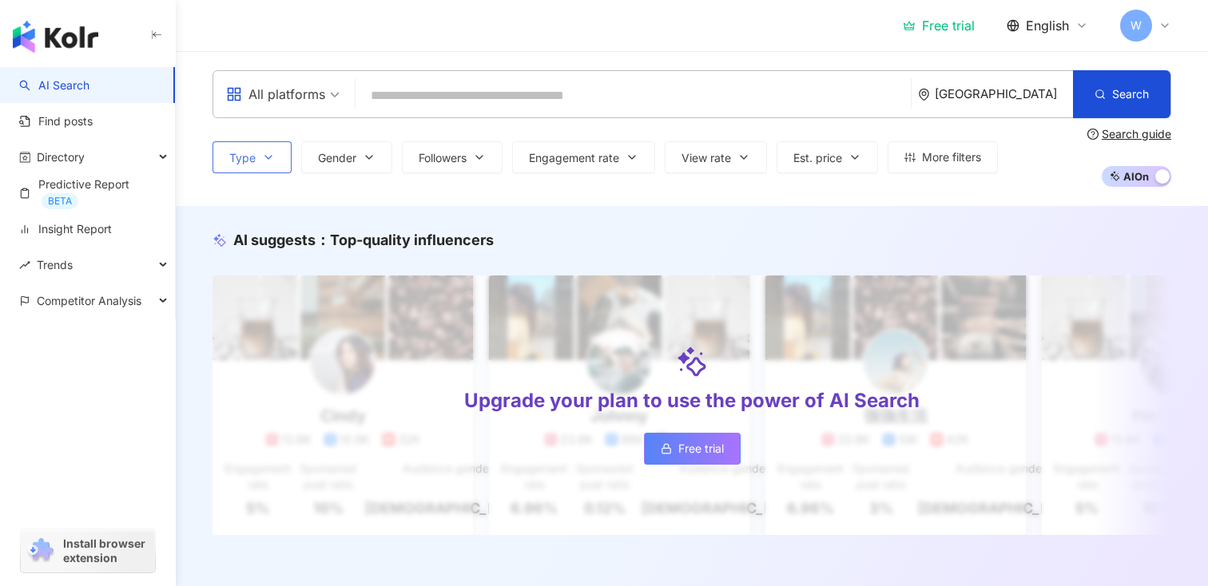
click at [265, 148] on button "Type" at bounding box center [251, 157] width 79 height 32
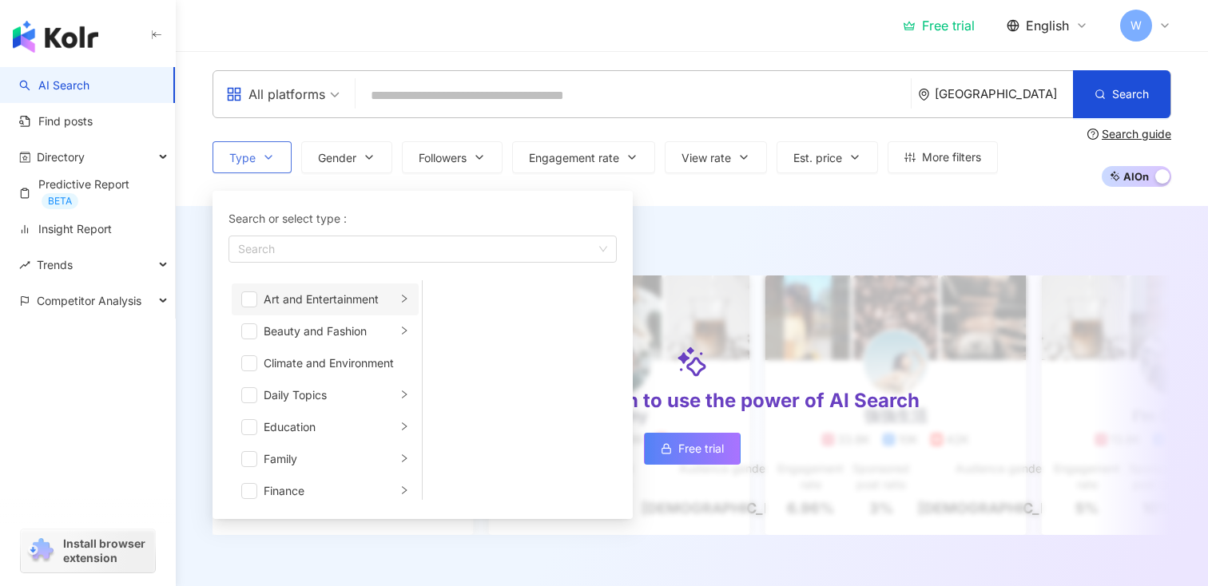
click at [336, 306] on div "Art and Entertainment" at bounding box center [330, 300] width 133 height 18
click at [253, 325] on span "button" at bounding box center [249, 332] width 16 height 16
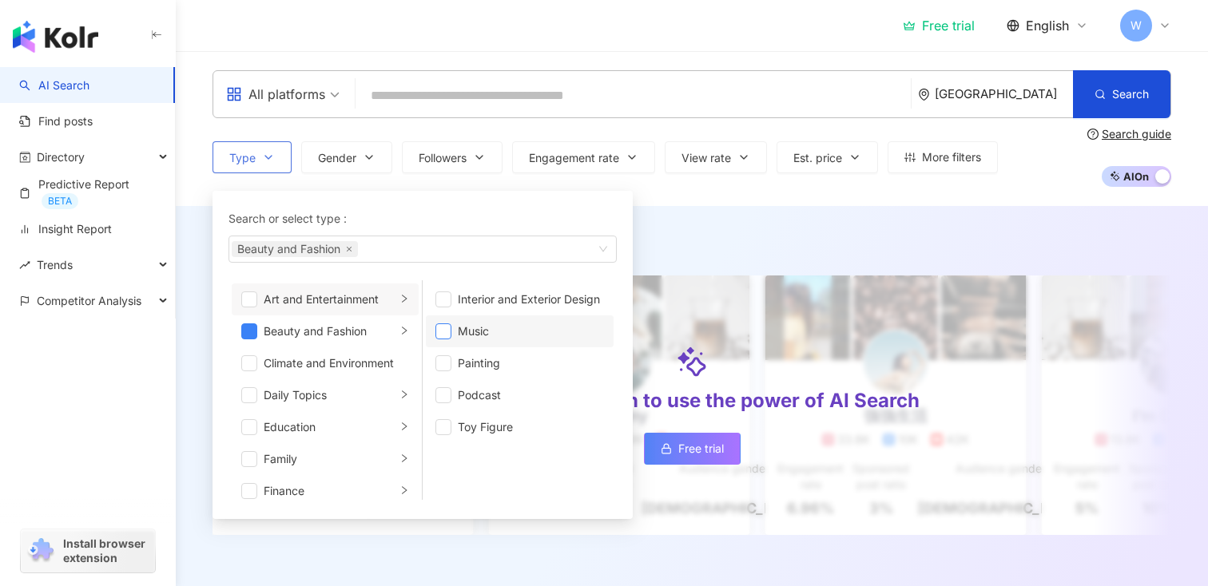
click at [436, 332] on span "button" at bounding box center [443, 332] width 16 height 16
click at [442, 355] on span "button" at bounding box center [443, 363] width 16 height 16
click at [452, 389] on li "Podcast" at bounding box center [520, 395] width 188 height 32
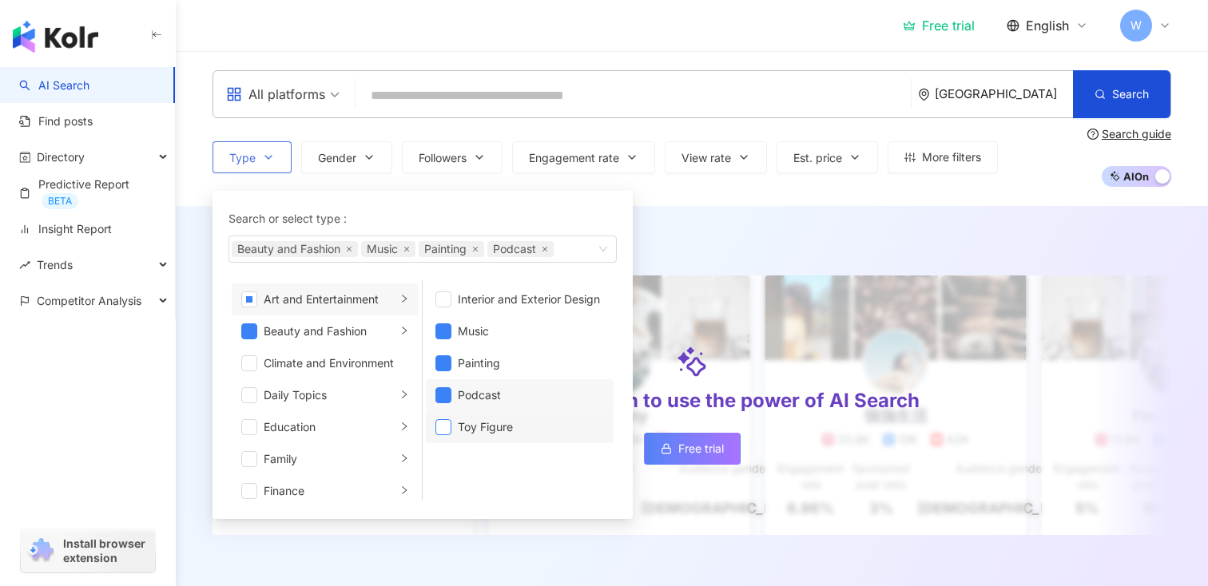
click at [449, 420] on span "button" at bounding box center [443, 427] width 16 height 16
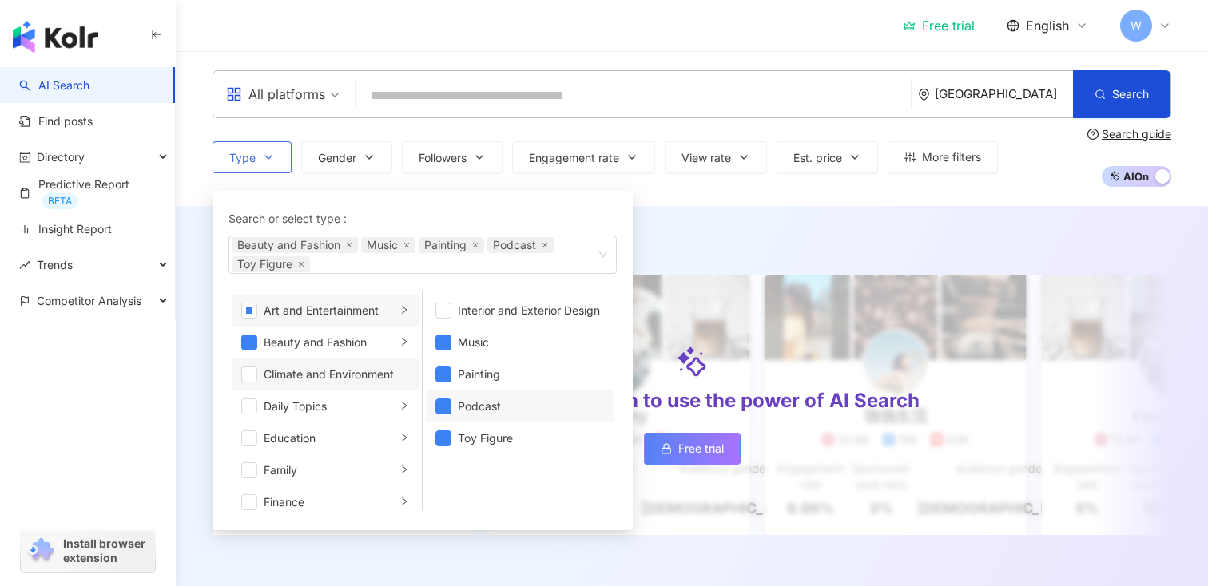
click at [290, 376] on div "Climate and Environment" at bounding box center [336, 375] width 145 height 18
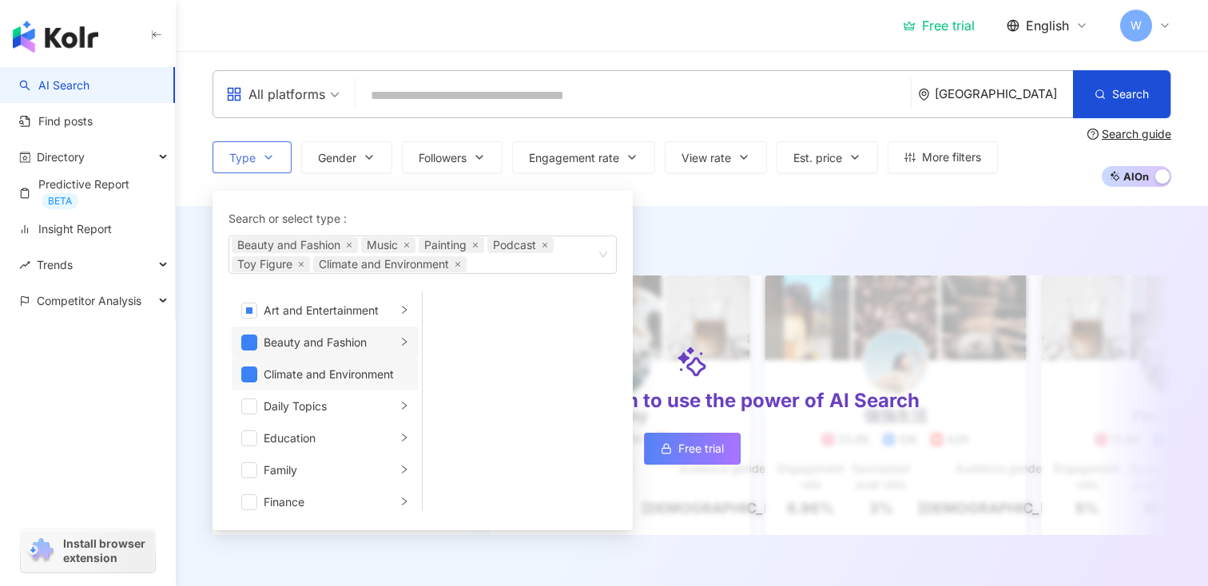
click at [310, 348] on div "Beauty and Fashion" at bounding box center [330, 343] width 133 height 18
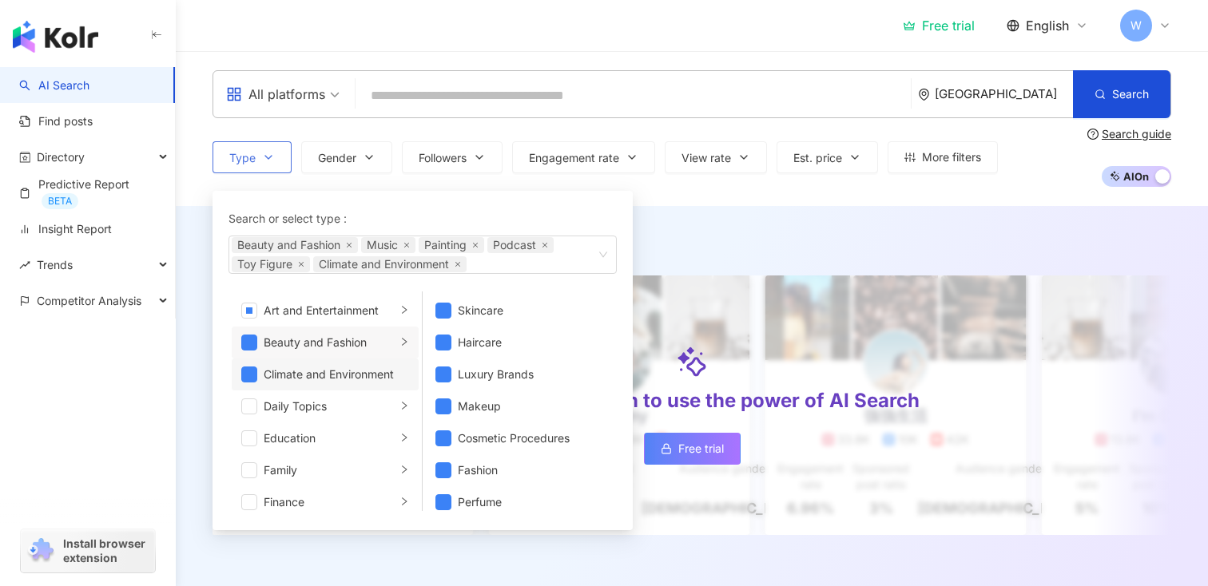
click at [314, 383] on li "Climate and Environment" at bounding box center [325, 375] width 187 height 32
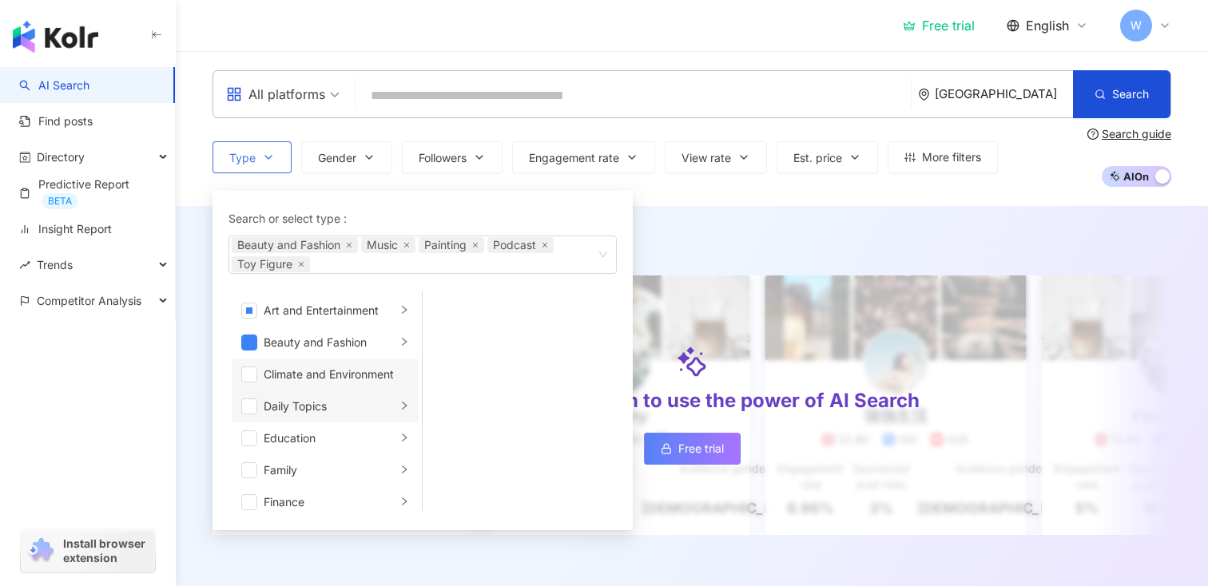
click at [300, 404] on div "Daily Topics" at bounding box center [330, 407] width 133 height 18
click at [456, 371] on li "Work" at bounding box center [520, 375] width 188 height 32
click at [375, 423] on li "Education" at bounding box center [325, 439] width 187 height 32
click at [376, 399] on div "Daily Topics" at bounding box center [330, 407] width 133 height 18
click at [360, 421] on li "Daily Topics" at bounding box center [325, 407] width 187 height 32
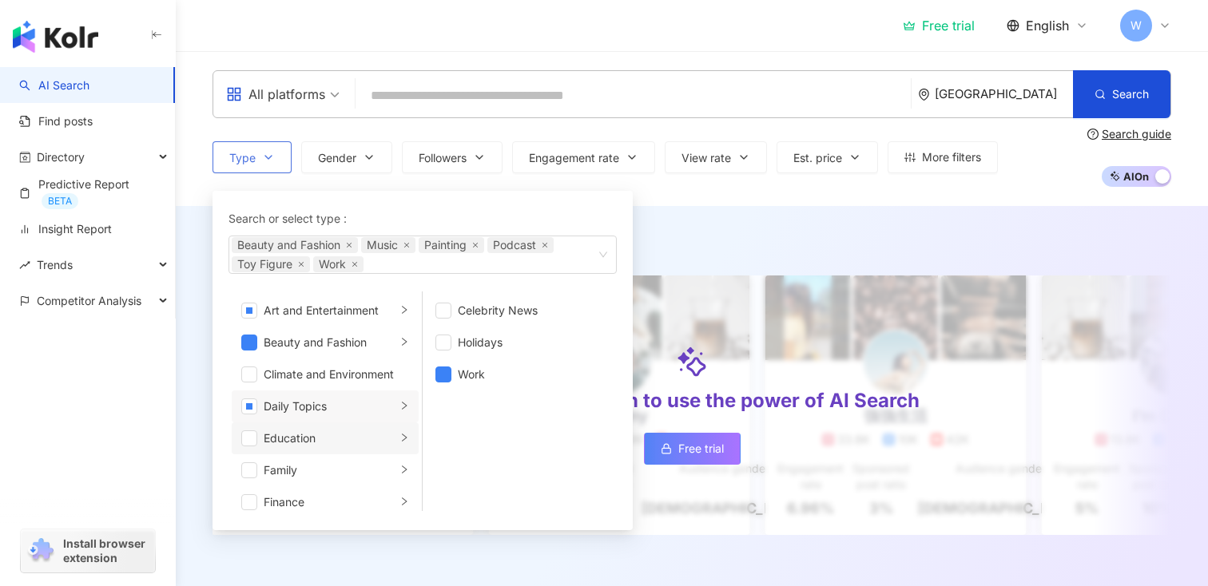
click at [351, 433] on div "Education" at bounding box center [330, 439] width 133 height 18
